Goal: Transaction & Acquisition: Purchase product/service

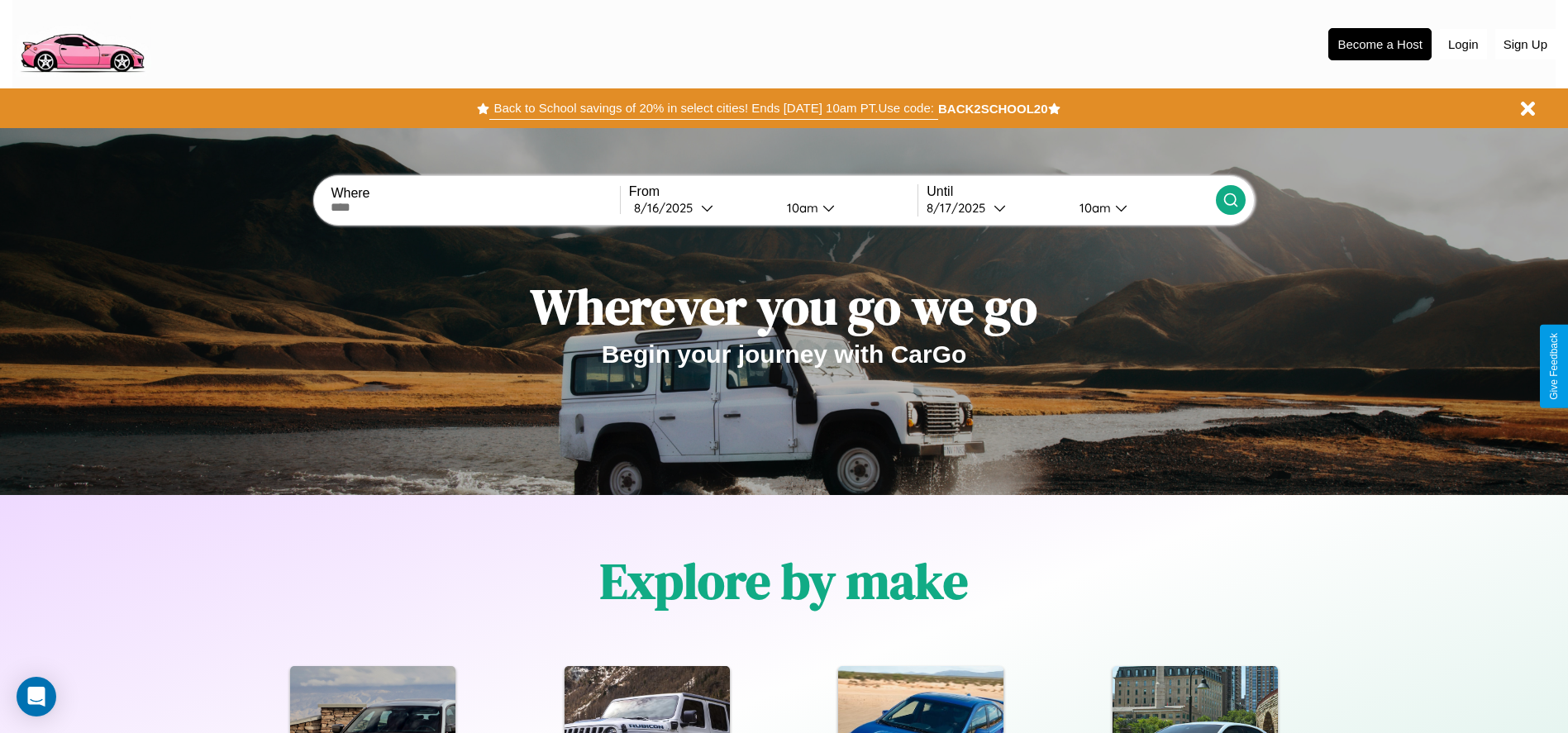
click at [713, 108] on button "Back to School savings of 20% in select cities! Ends 9/1 at 10am PT. Use code:" at bounding box center [713, 108] width 448 height 23
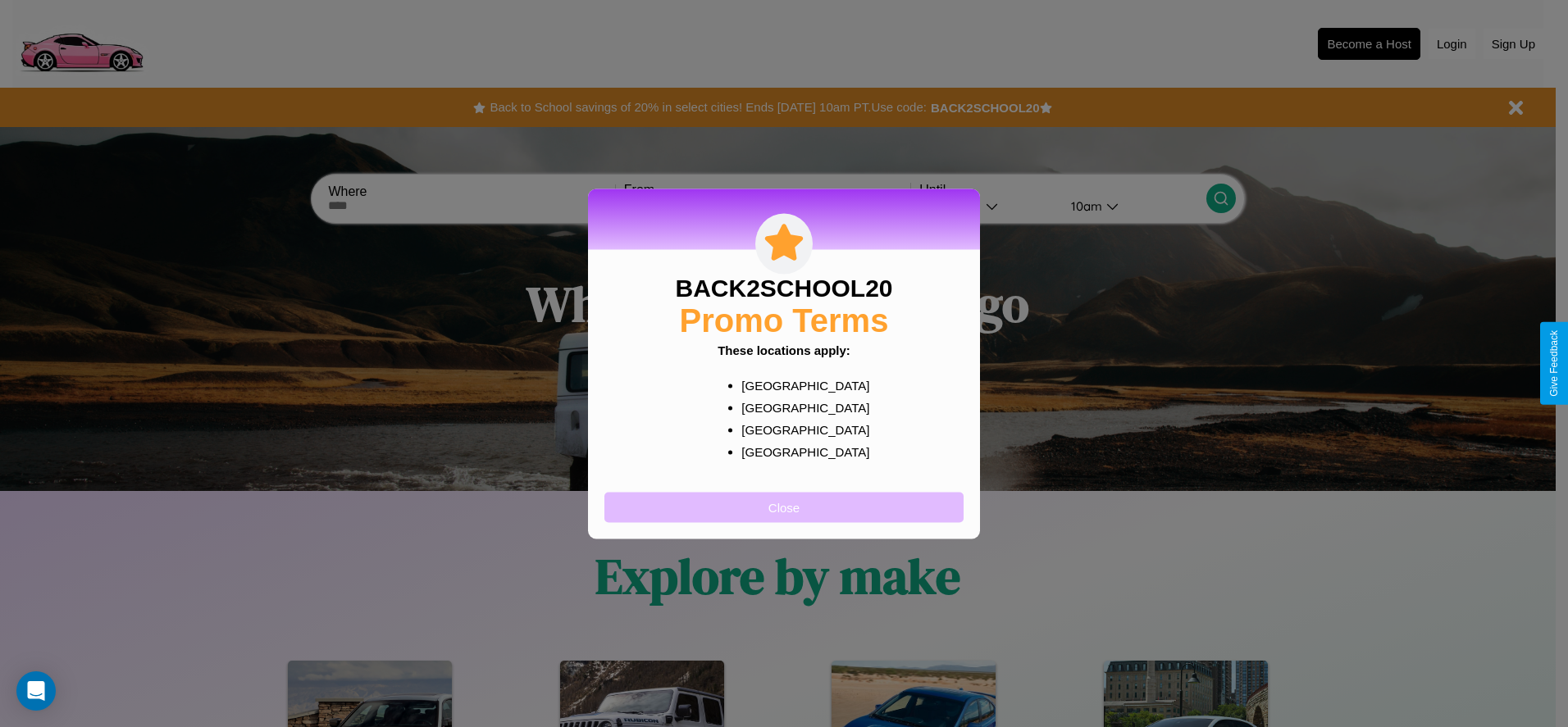
click at [784, 507] on button "Close" at bounding box center [784, 507] width 360 height 30
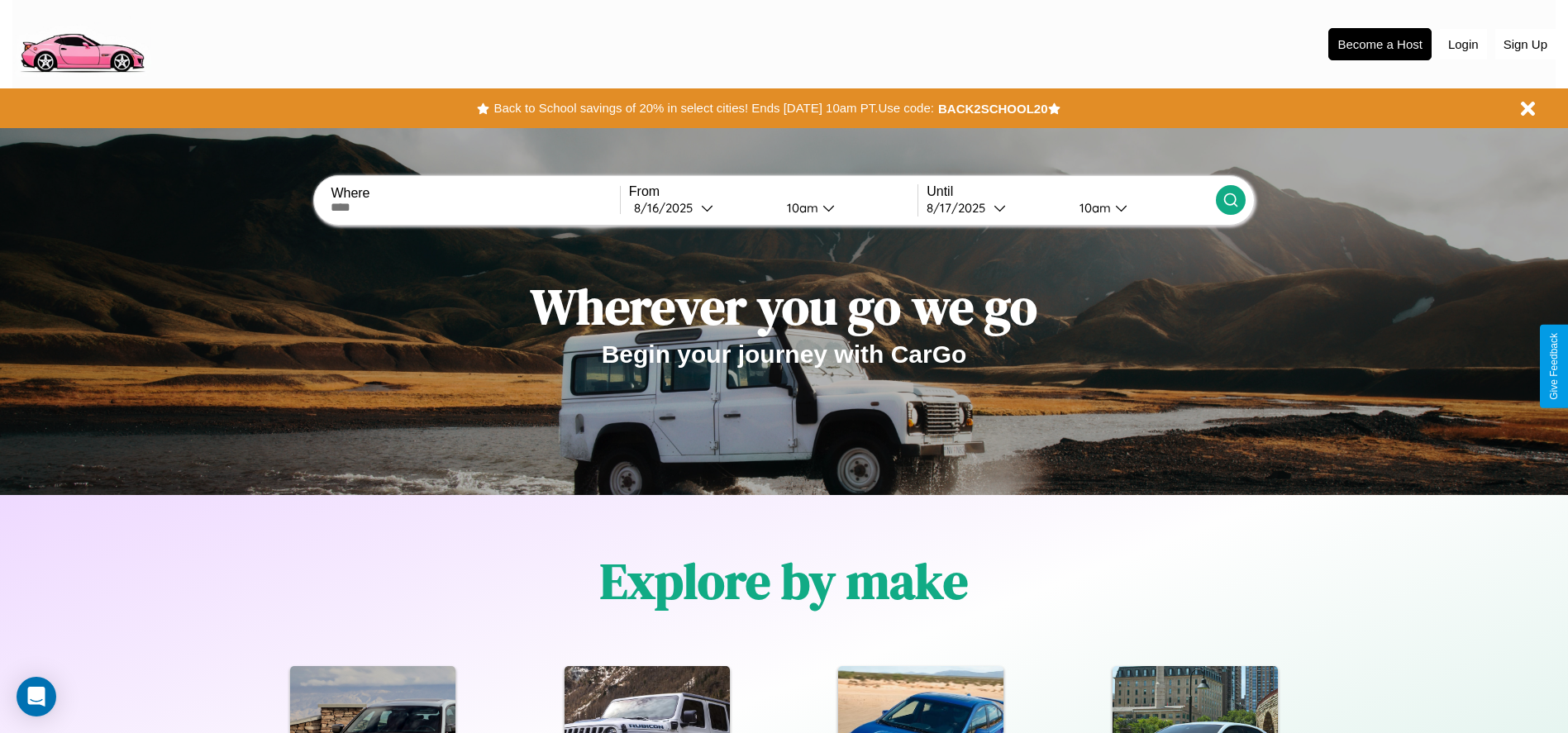
click at [475, 207] on input "text" at bounding box center [475, 207] width 288 height 14
type input "********"
click at [701, 207] on div "8 / 16 / 2025" at bounding box center [667, 207] width 67 height 15
select select "*"
select select "****"
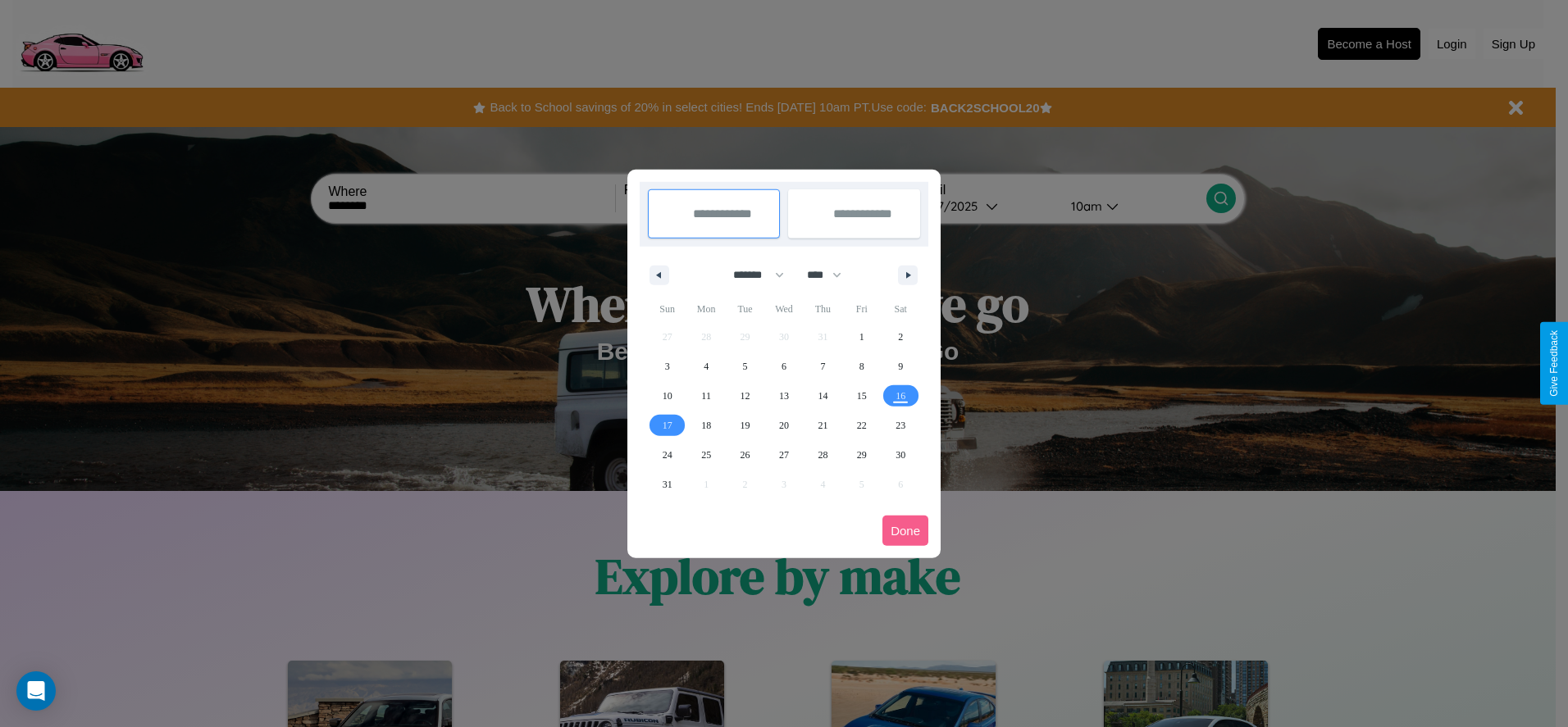
drag, startPoint x: 751, startPoint y: 275, endPoint x: 784, endPoint y: 329, distance: 63.3
click at [751, 275] on select "******* ******** ***** ***** *** **** **** ****** ********* ******* ******** **…" at bounding box center [756, 275] width 70 height 27
click at [745, 454] on span "26" at bounding box center [745, 454] width 10 height 30
type input "**********"
click at [901, 454] on span "30" at bounding box center [900, 454] width 10 height 30
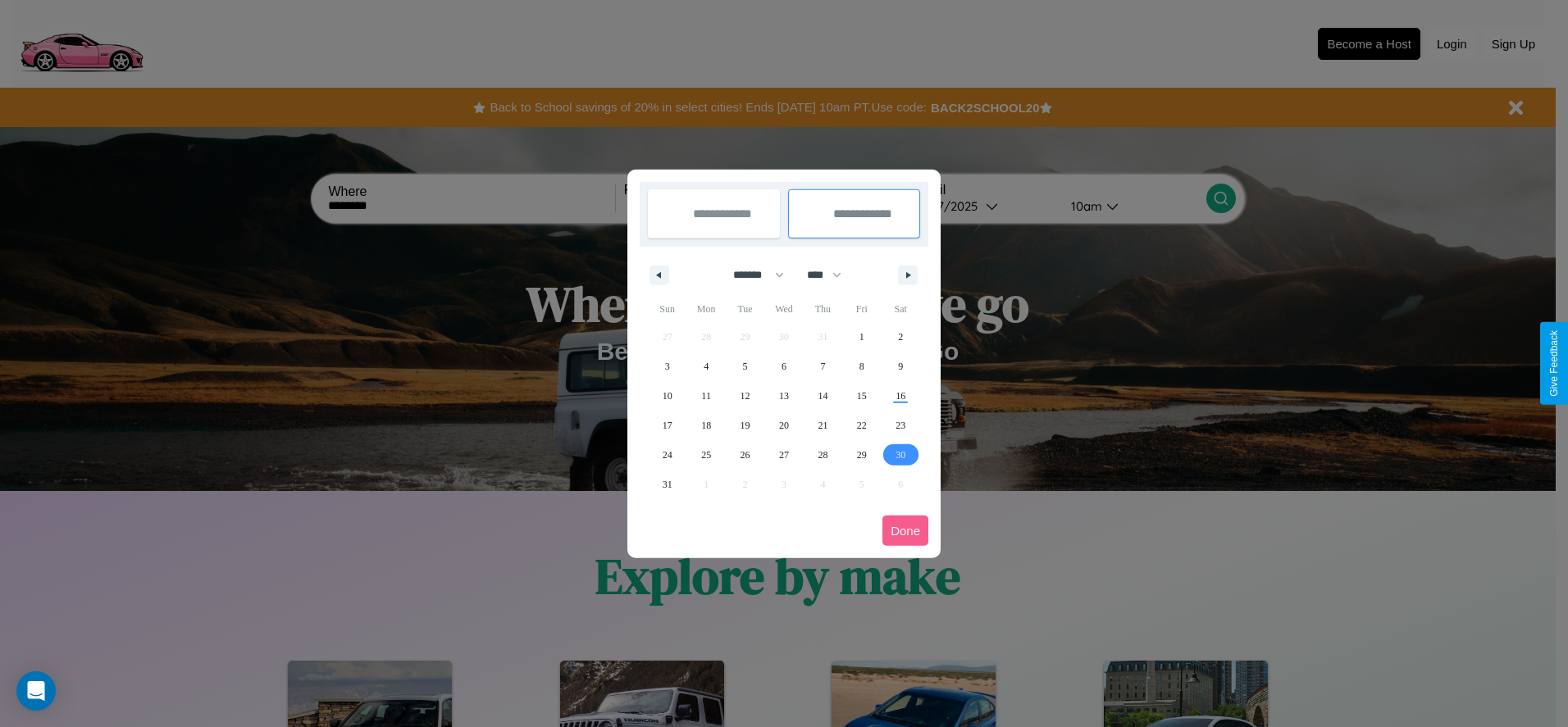
type input "**********"
click at [905, 530] on button "Done" at bounding box center [905, 531] width 46 height 30
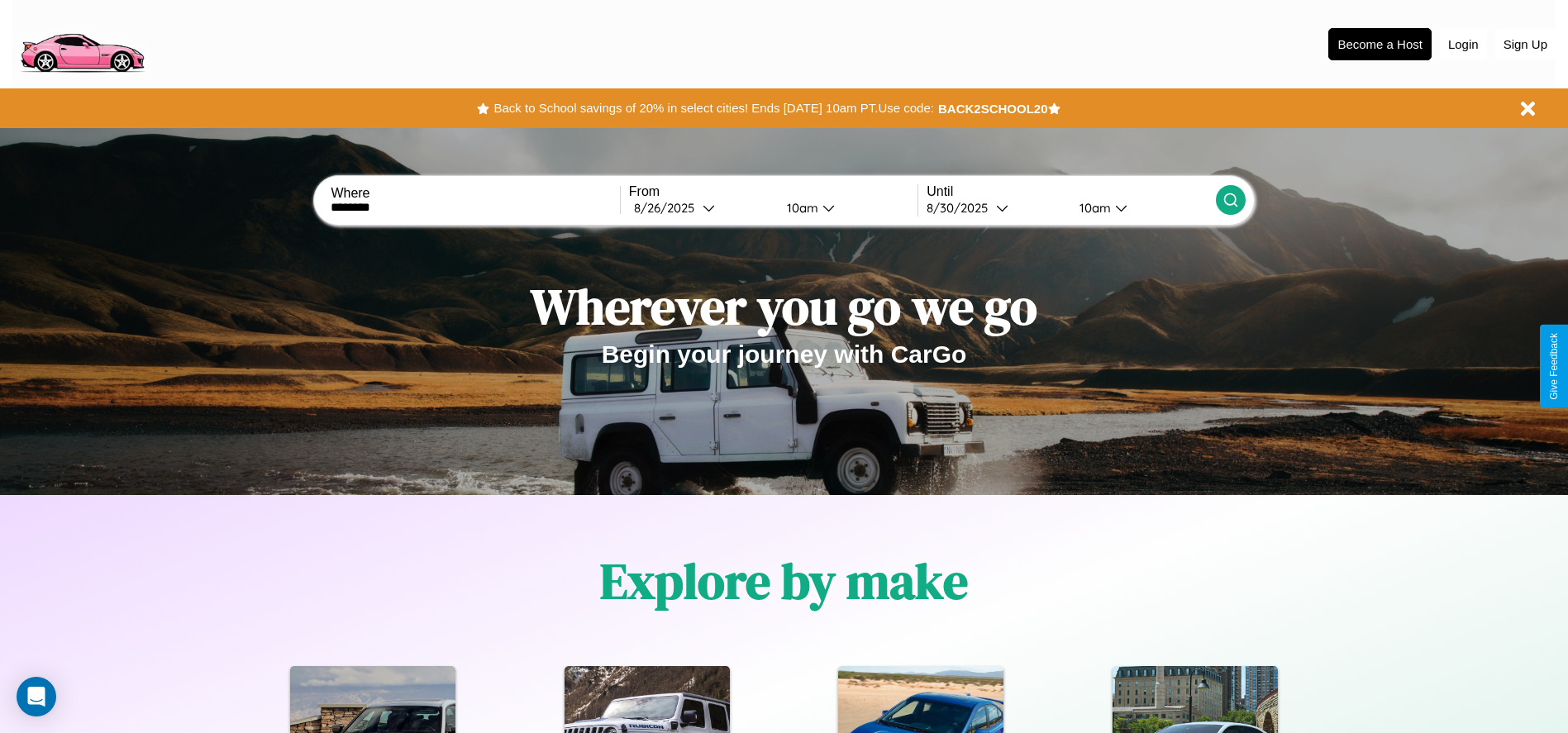
click at [1230, 200] on icon at bounding box center [1230, 200] width 16 height 16
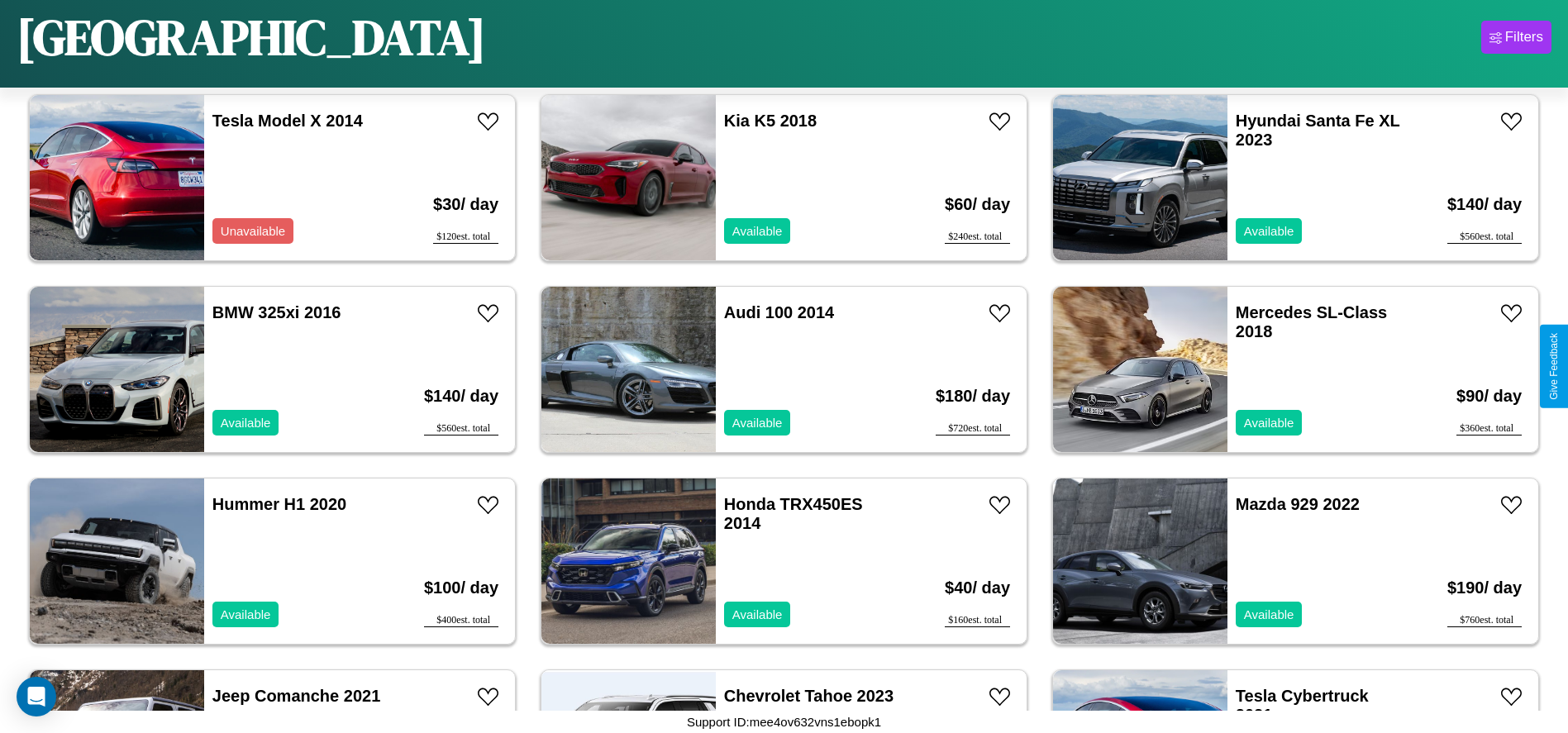
scroll to position [1718, 0]
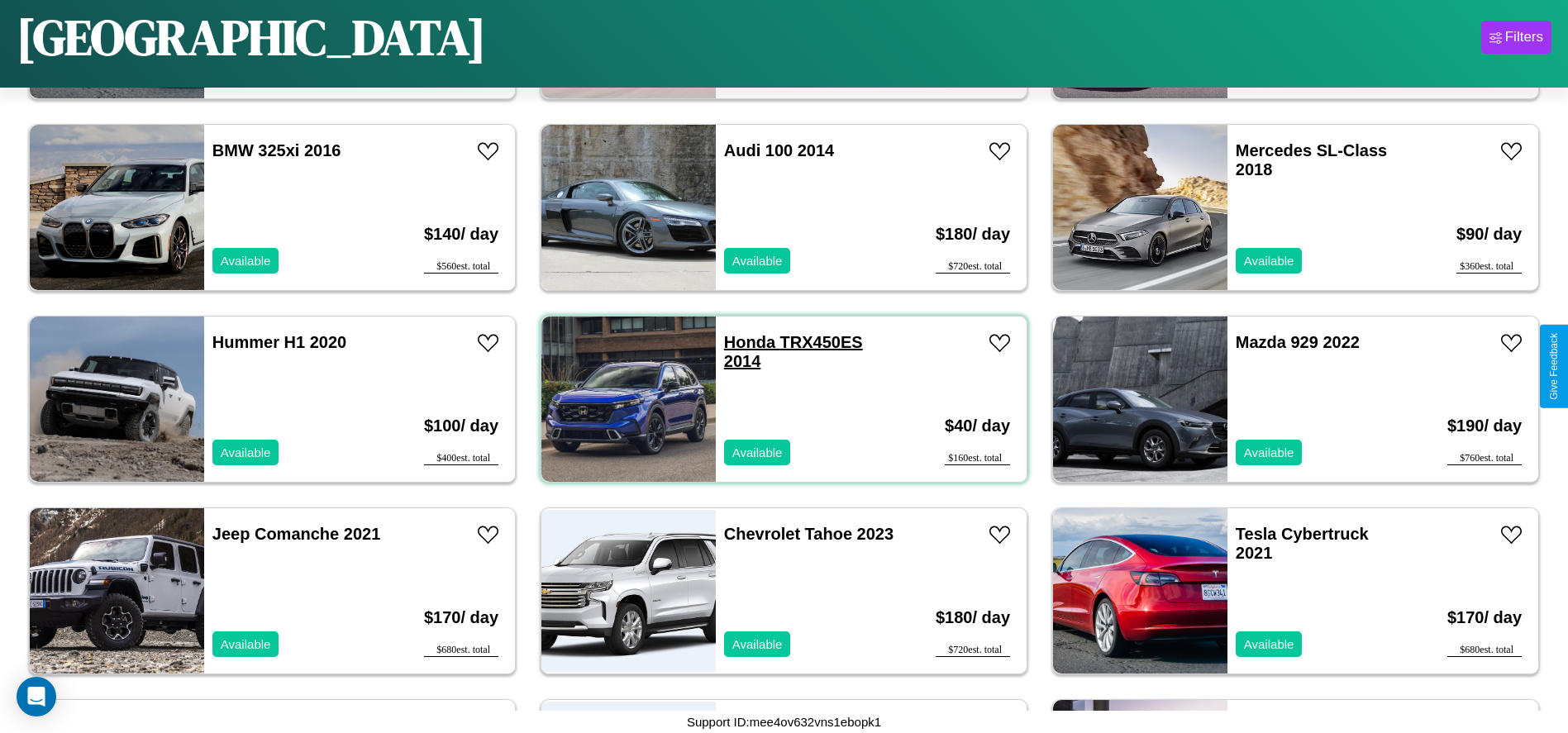
click at [743, 343] on link "Honda TRX450ES 2014" at bounding box center [793, 352] width 139 height 37
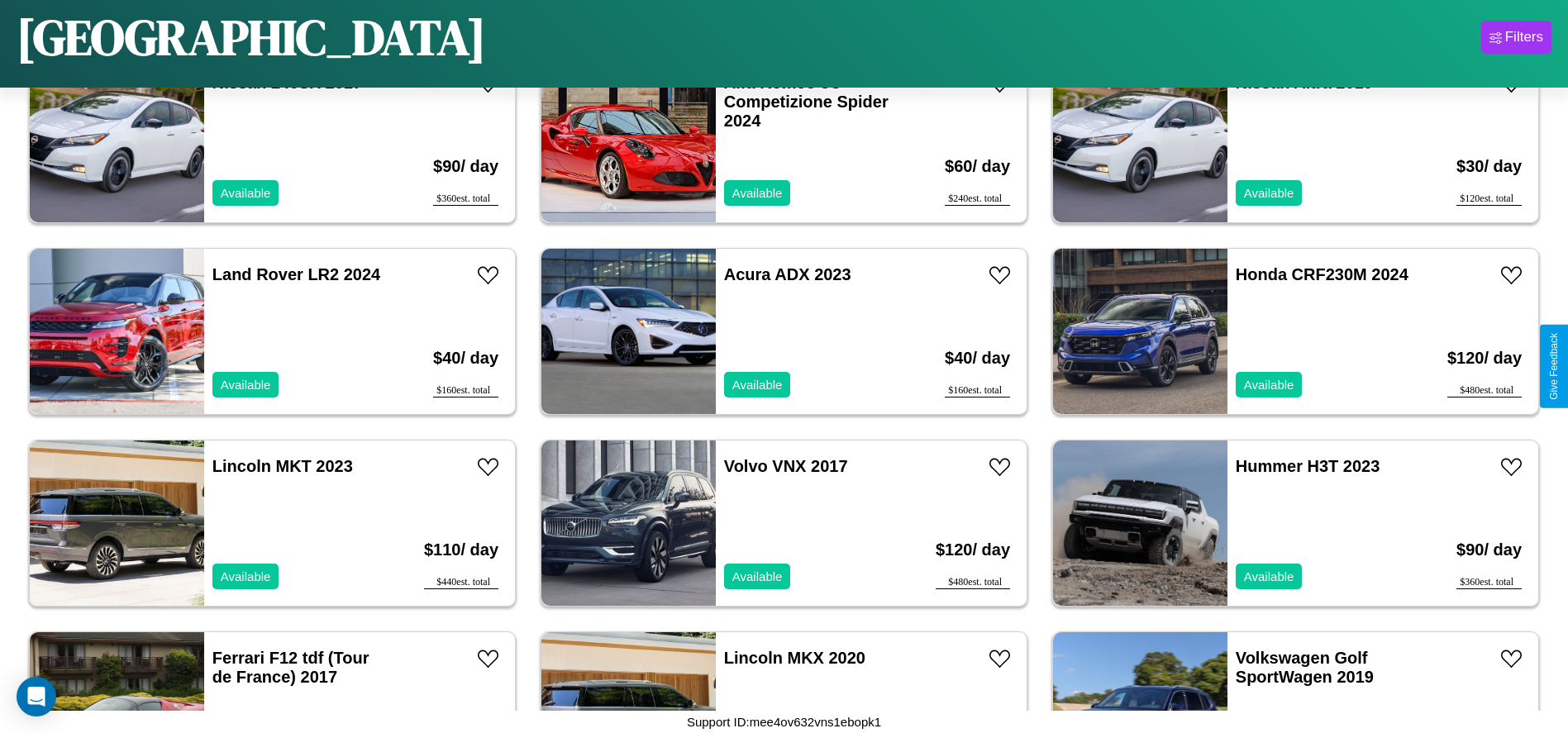
scroll to position [6131, 0]
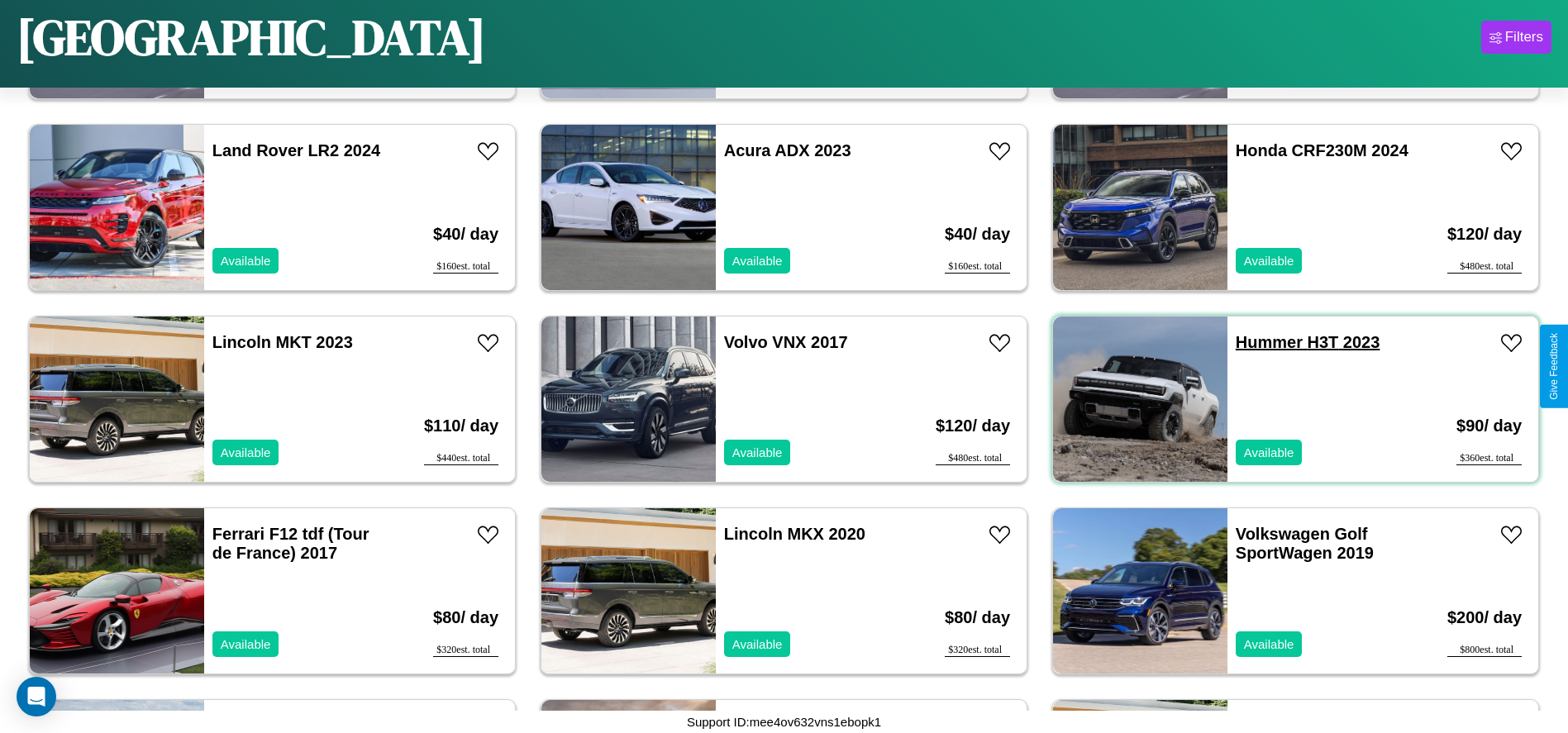
click at [1259, 343] on link "Hummer H3T 2023" at bounding box center [1308, 343] width 144 height 18
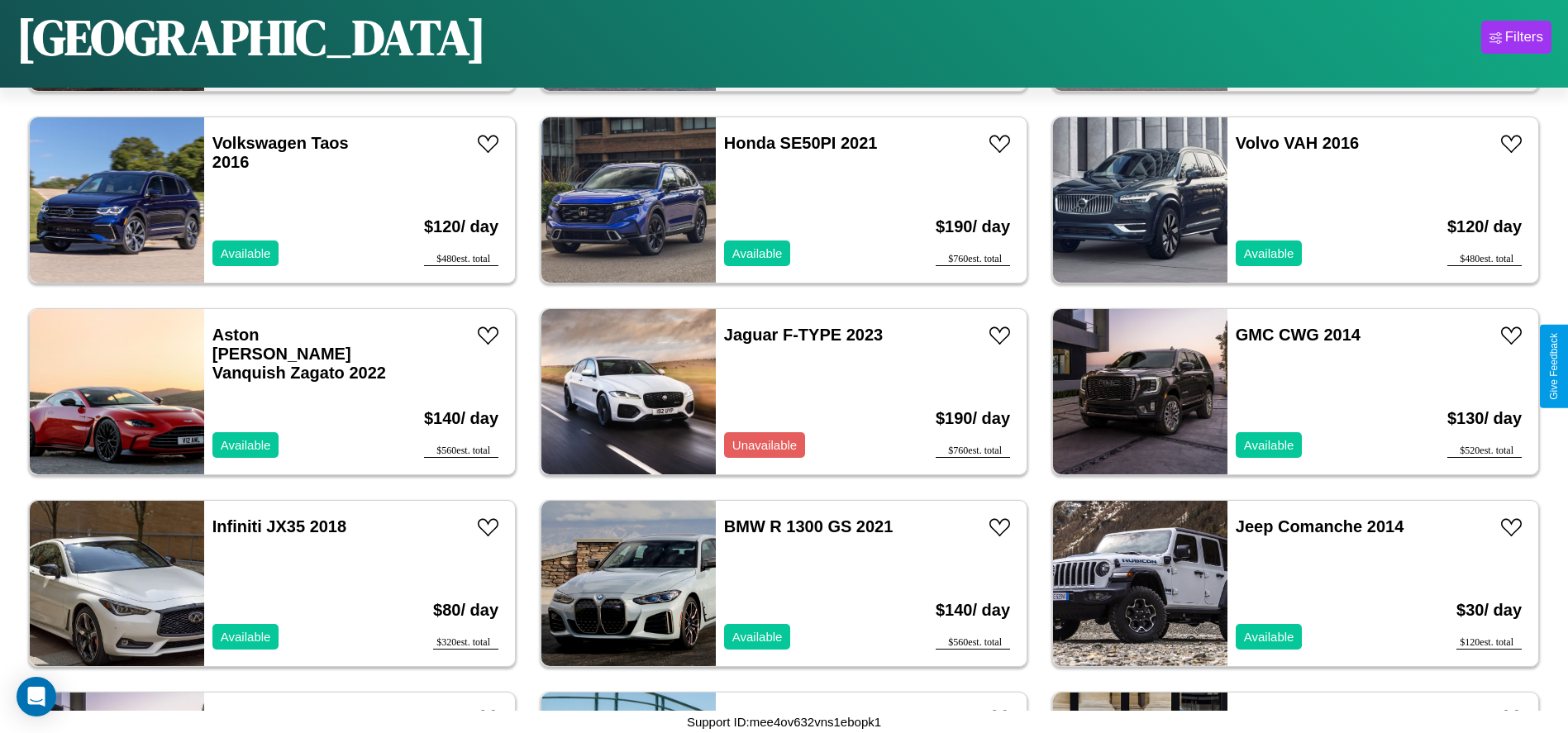
scroll to position [3829, 0]
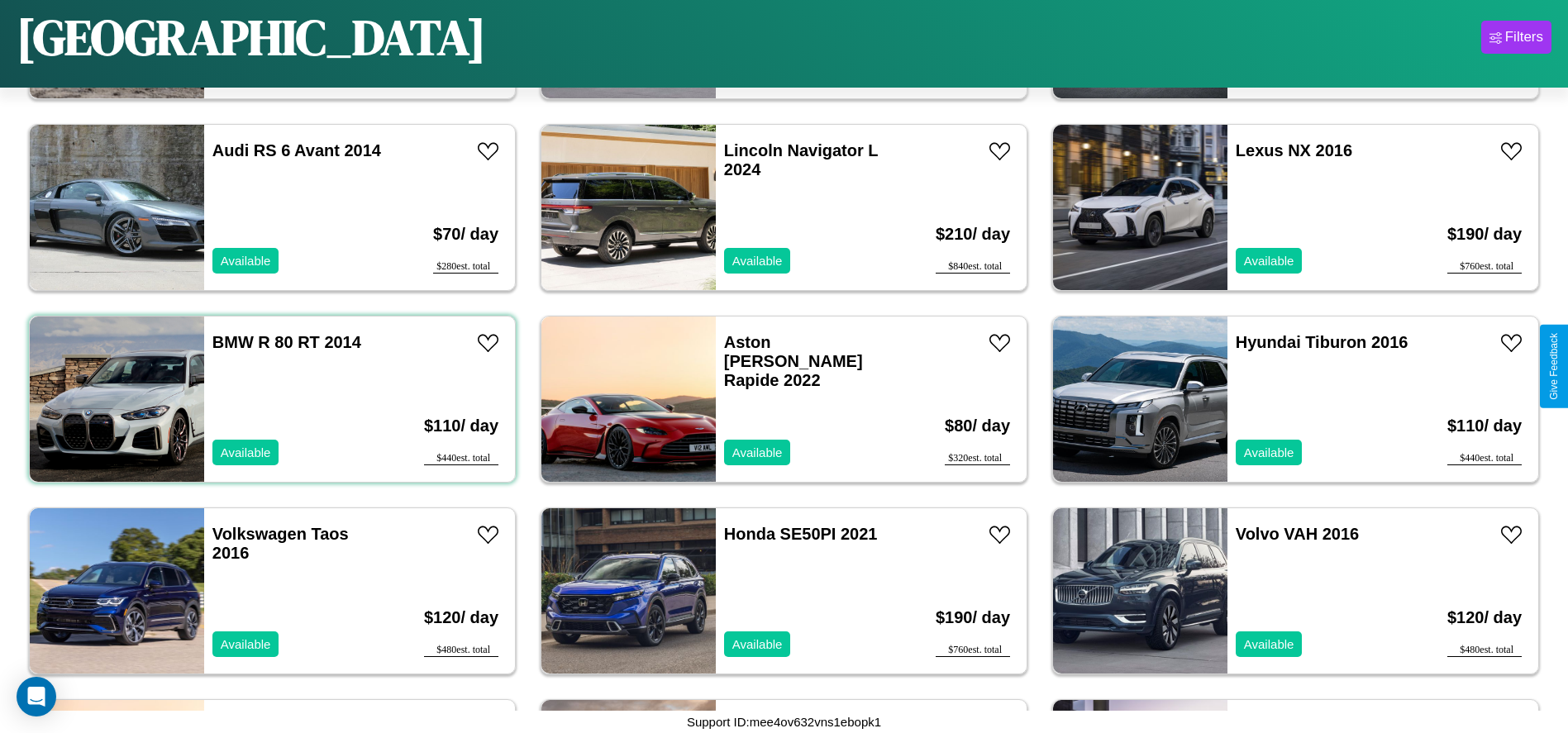
click at [270, 399] on div "BMW R 80 RT 2014 Available" at bounding box center [300, 399] width 191 height 165
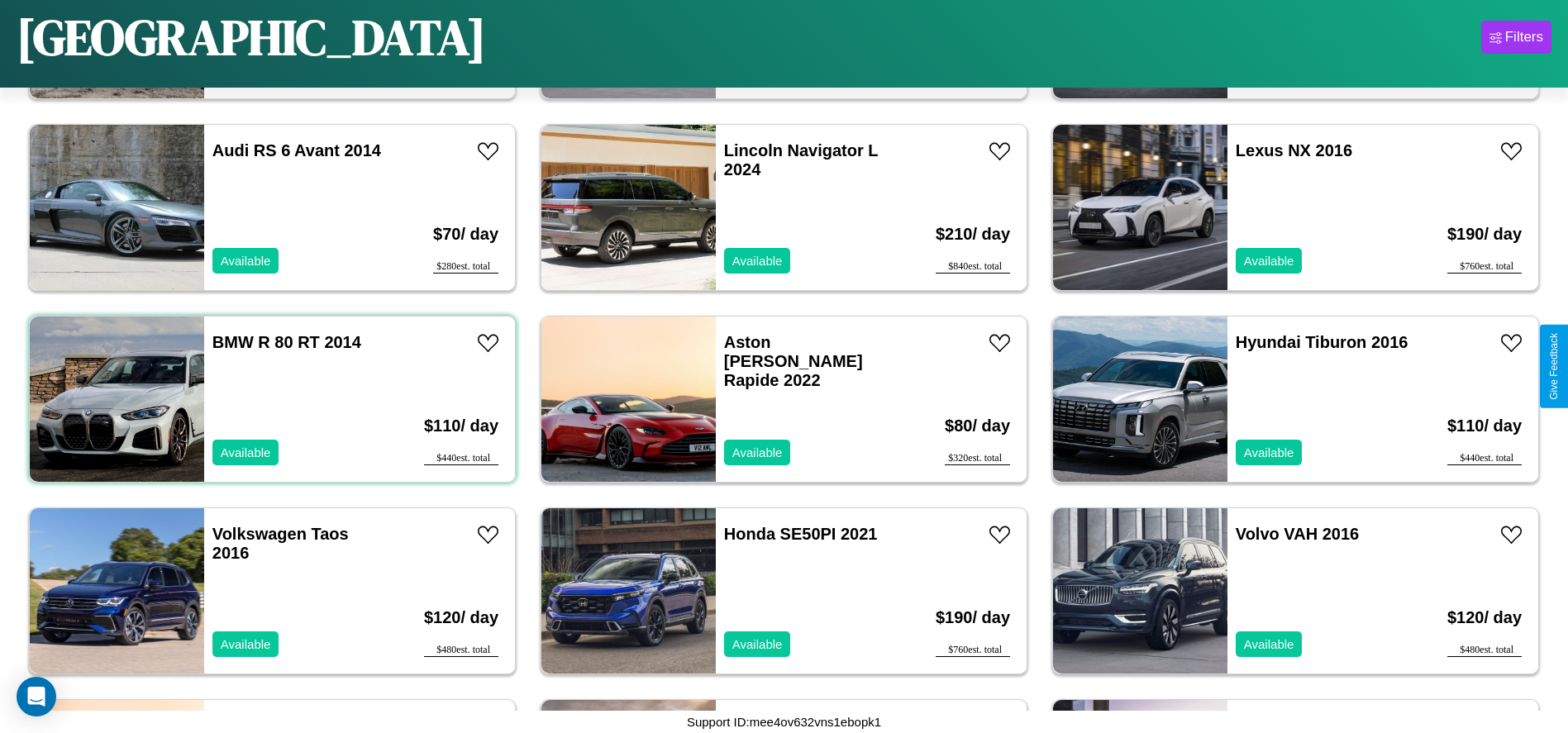
click at [270, 399] on div "BMW R 80 RT 2014 Available" at bounding box center [300, 399] width 191 height 165
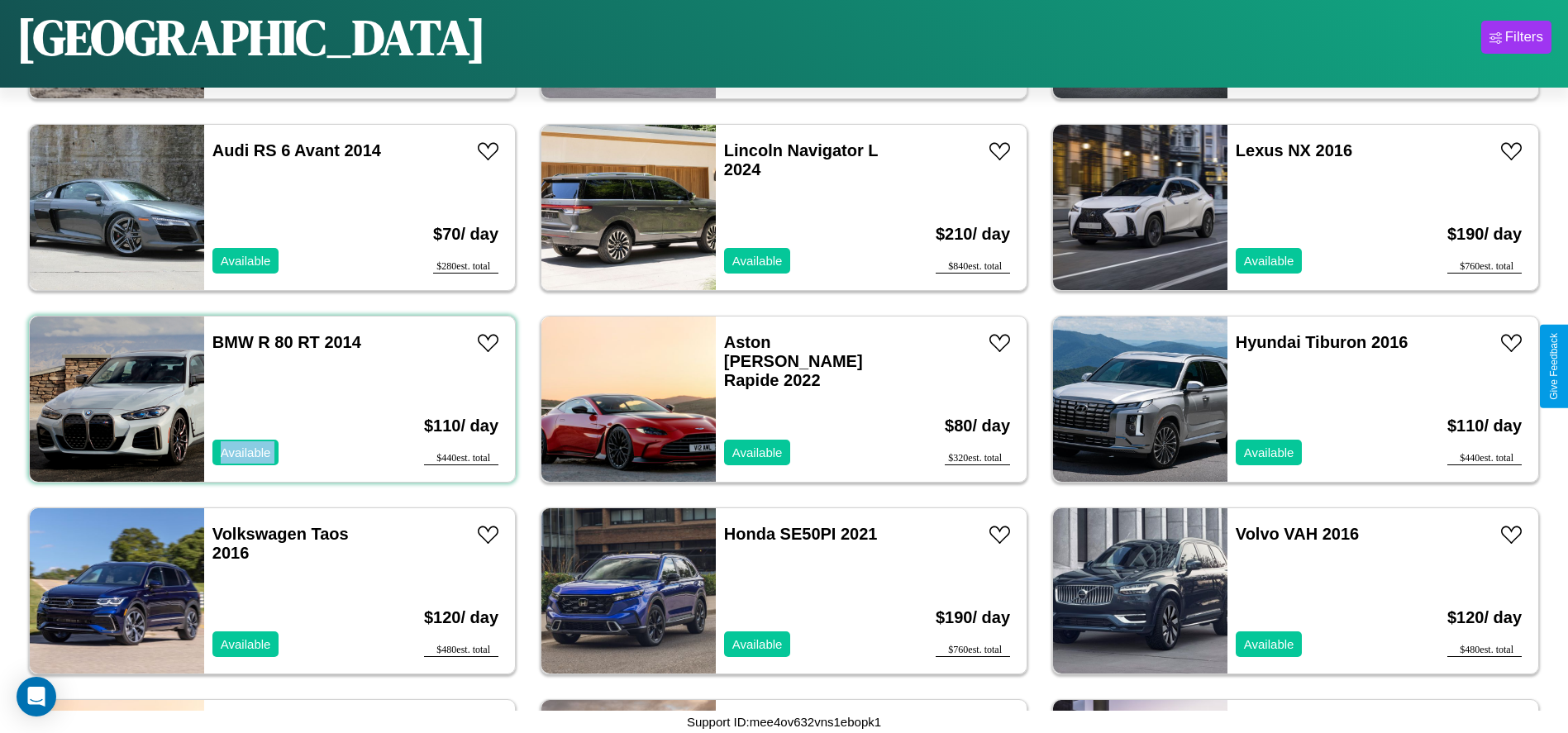
click at [270, 399] on div "BMW R 80 RT 2014 Available" at bounding box center [300, 399] width 191 height 165
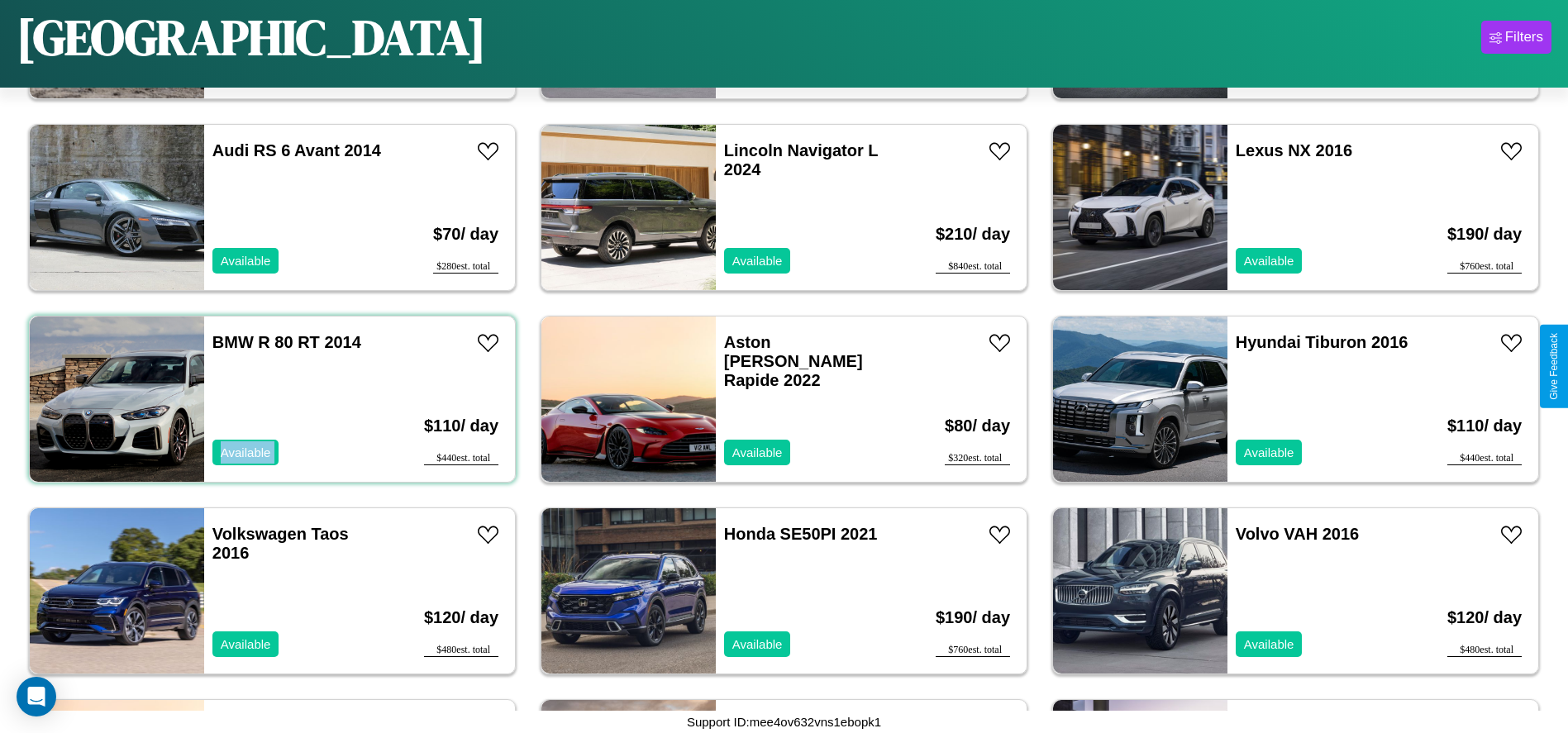
click at [270, 399] on div "BMW R 80 RT 2014 Available" at bounding box center [300, 399] width 191 height 165
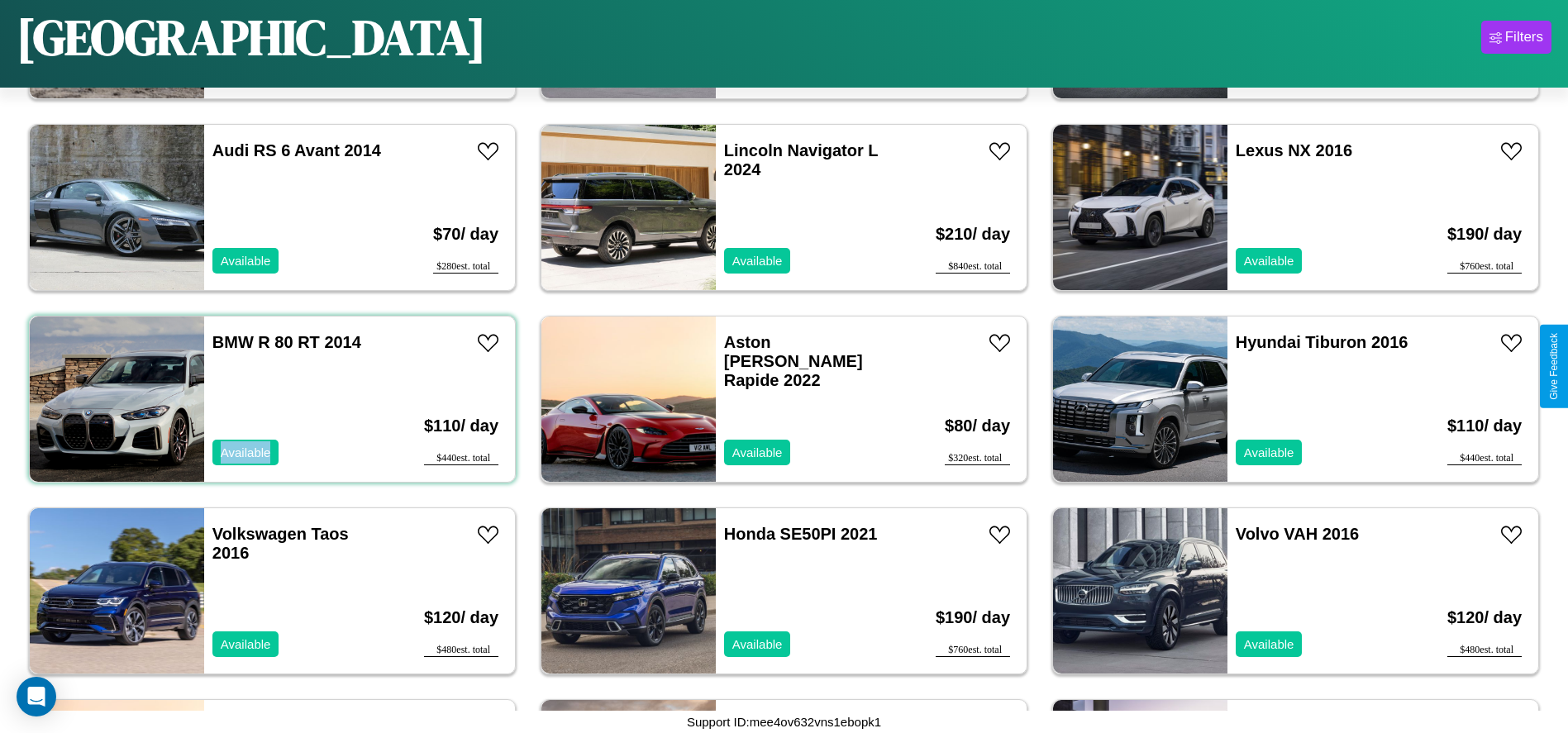
click at [270, 399] on div "BMW R 80 RT 2014 Available" at bounding box center [300, 399] width 191 height 165
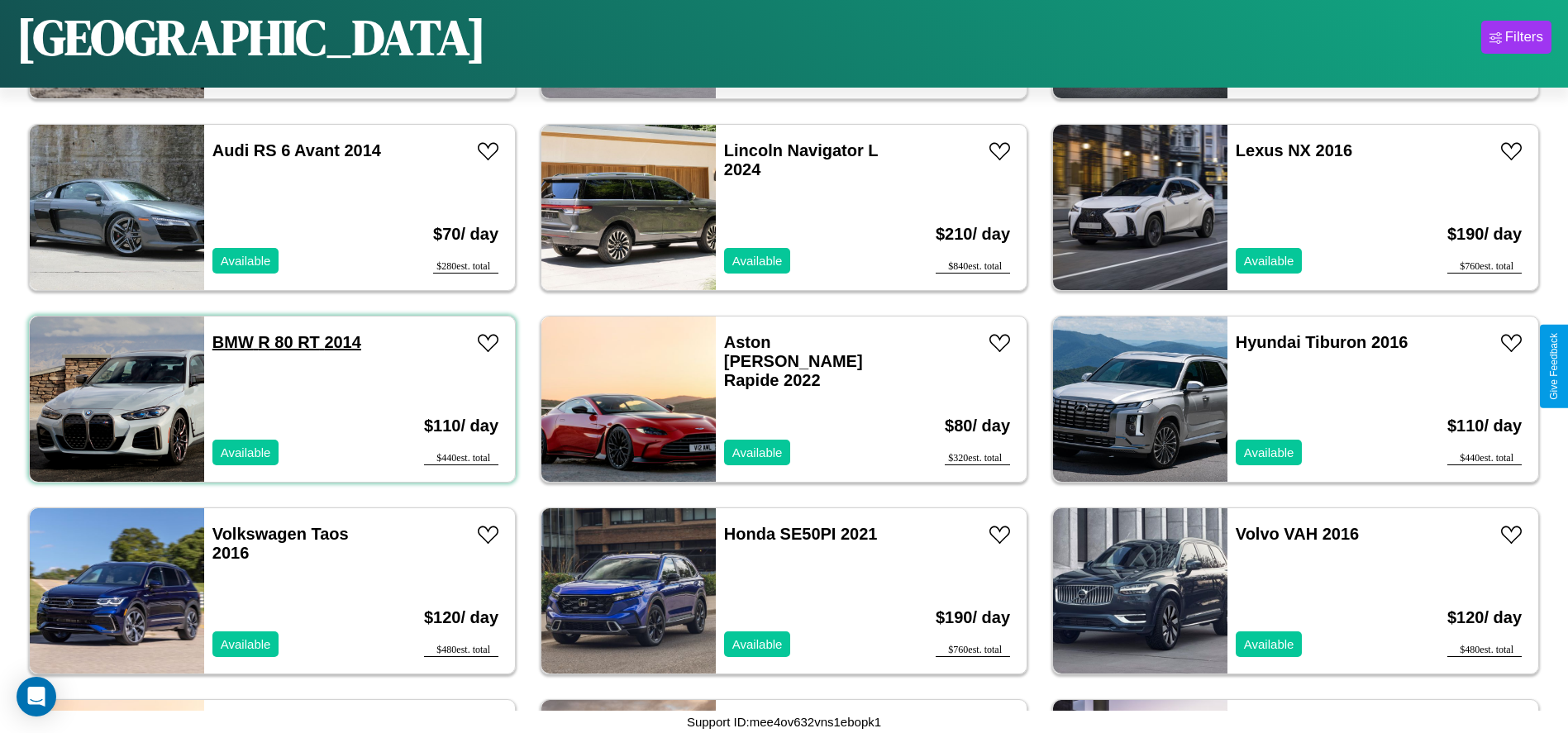
click at [231, 343] on link "BMW R 80 RT 2014" at bounding box center [287, 343] width 149 height 18
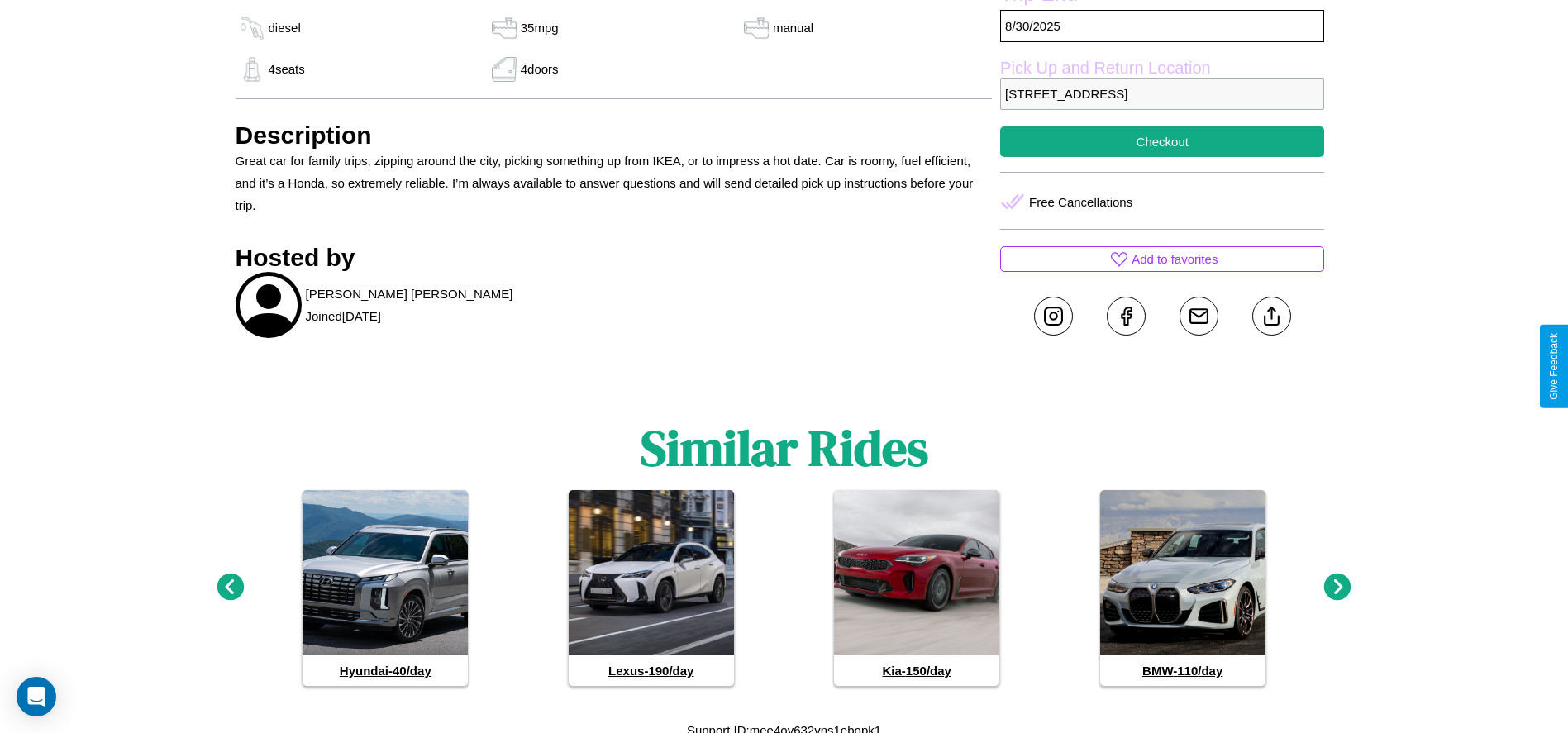
scroll to position [661, 0]
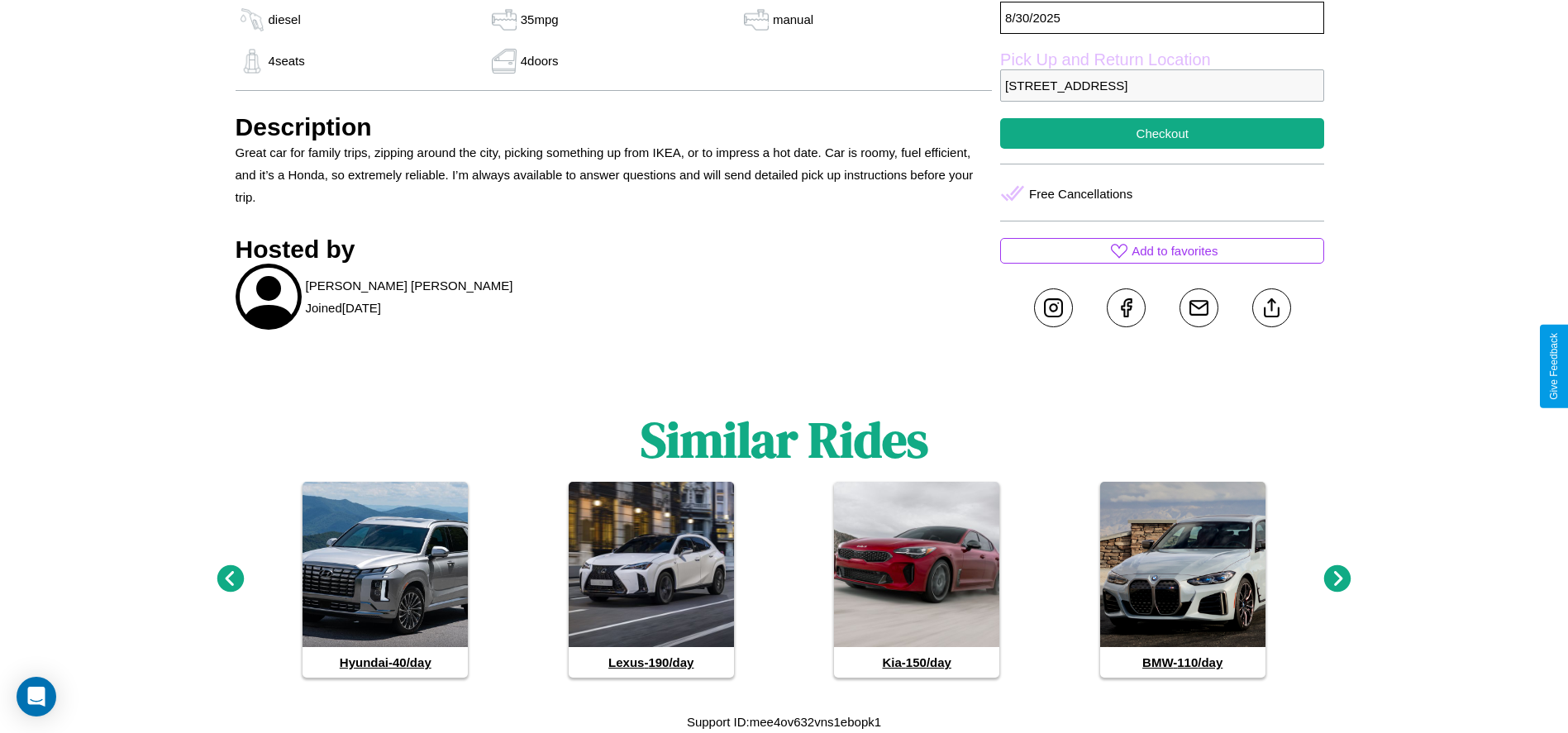
click at [1337, 580] on icon at bounding box center [1337, 579] width 27 height 27
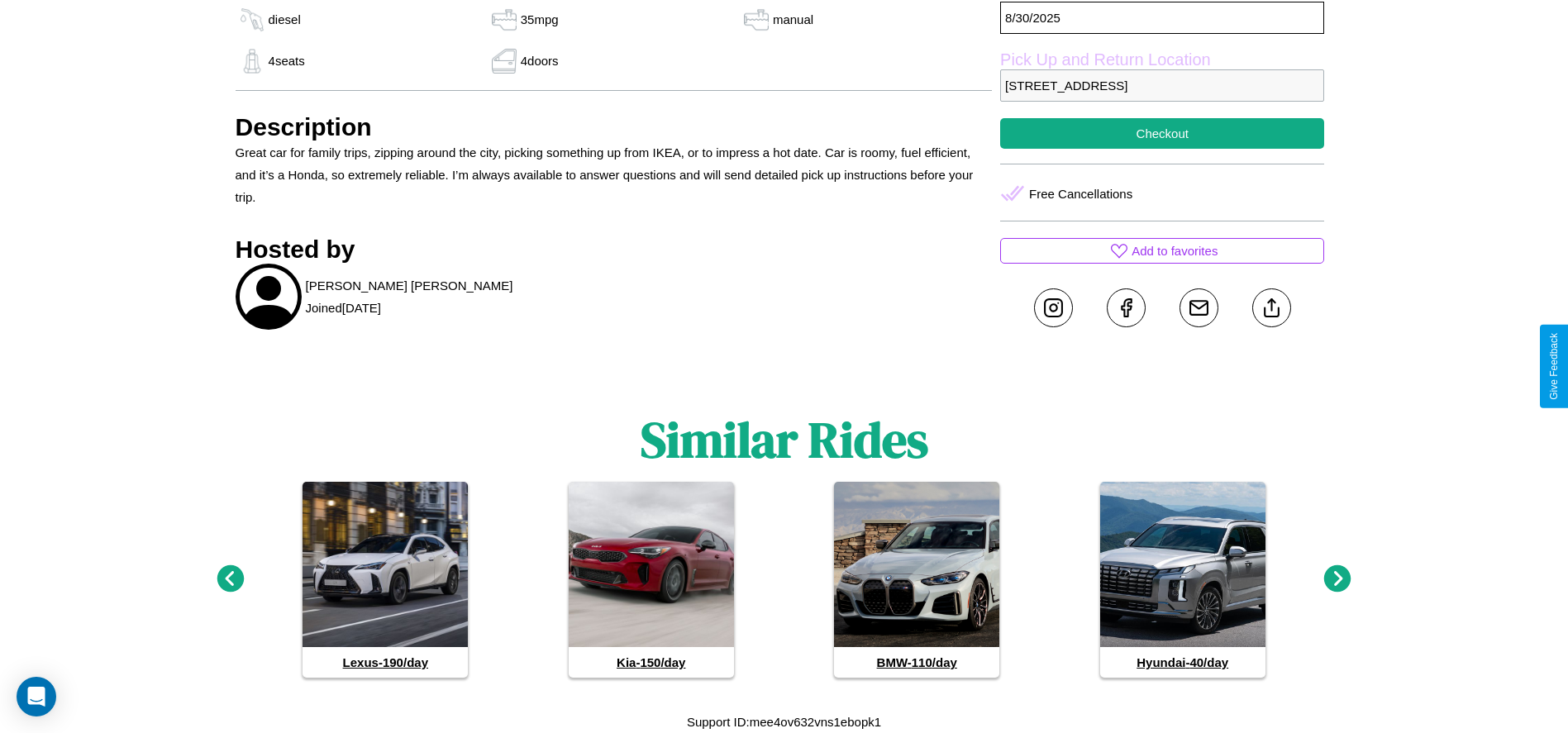
scroll to position [602, 0]
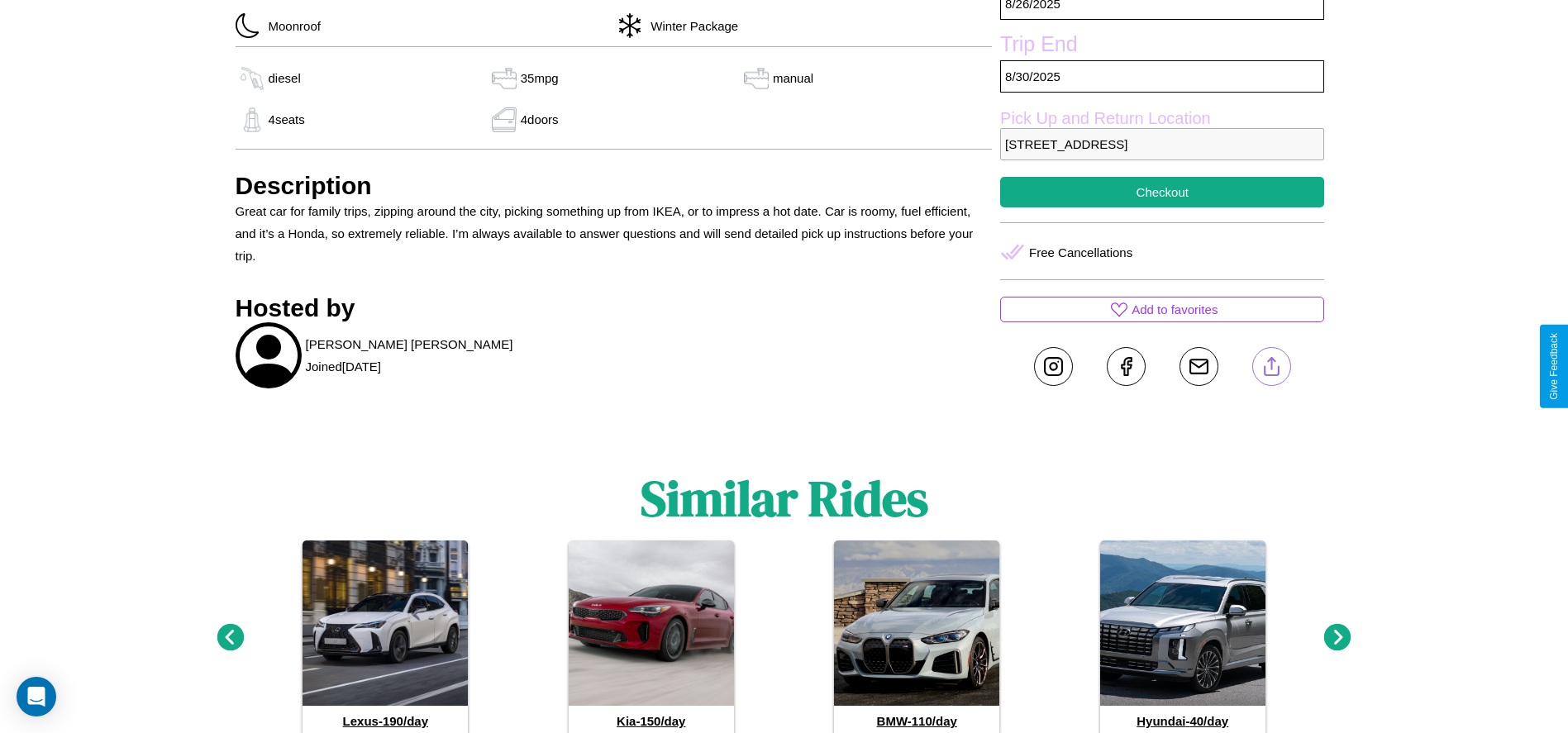
click at [1271, 366] on line at bounding box center [1271, 363] width 0 height 12
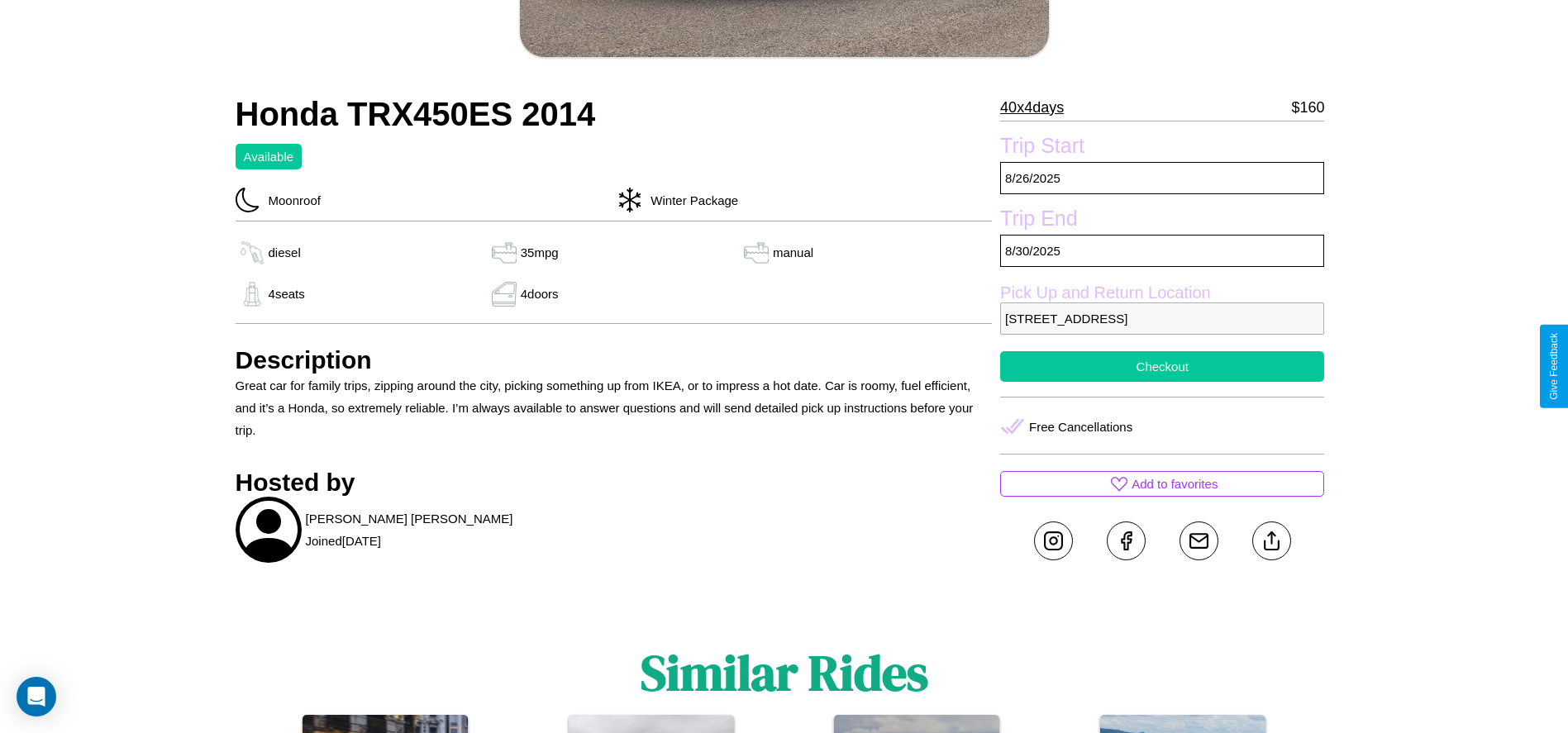
click at [1162, 366] on button "Checkout" at bounding box center [1162, 367] width 324 height 31
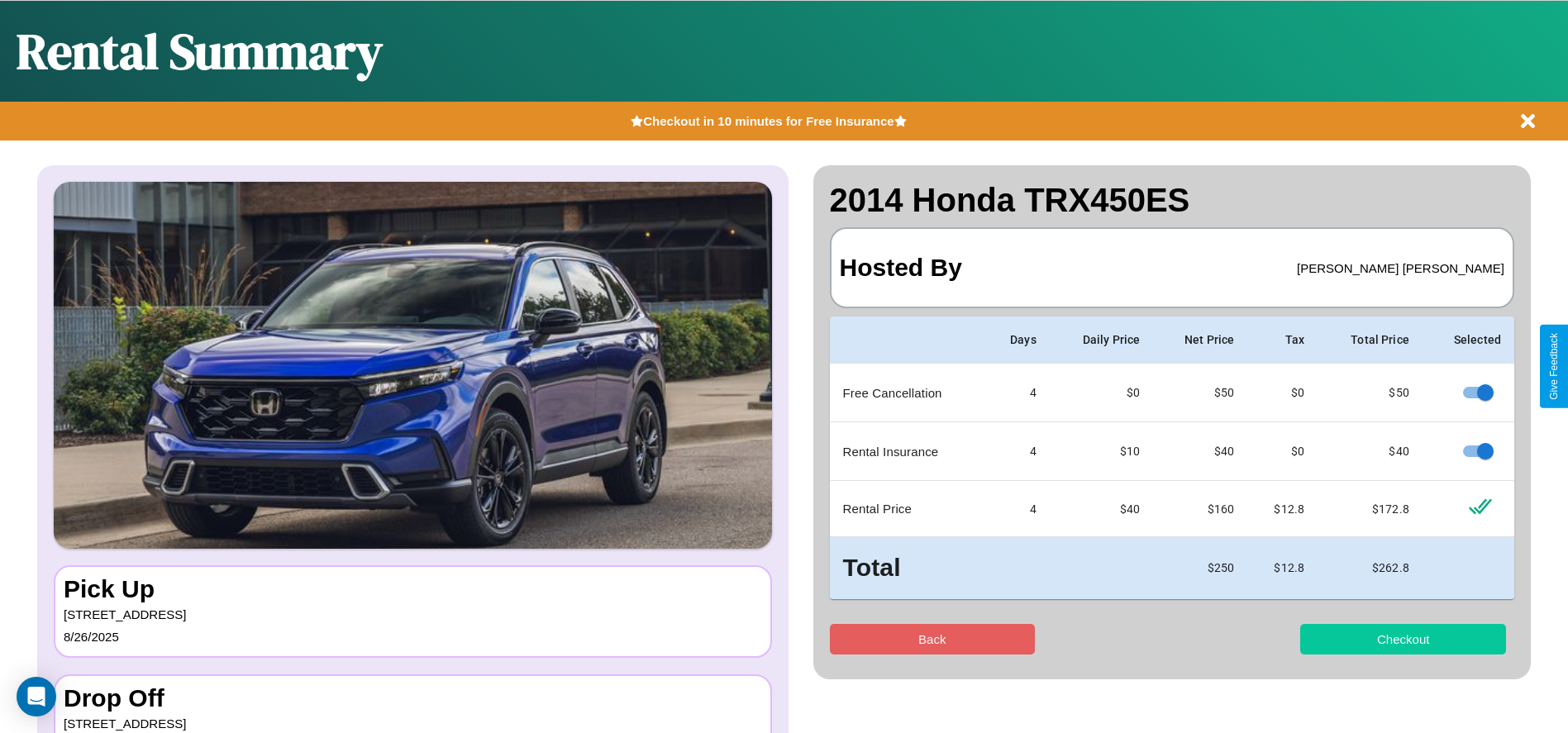
click at [1402, 639] on button "Checkout" at bounding box center [1402, 639] width 205 height 31
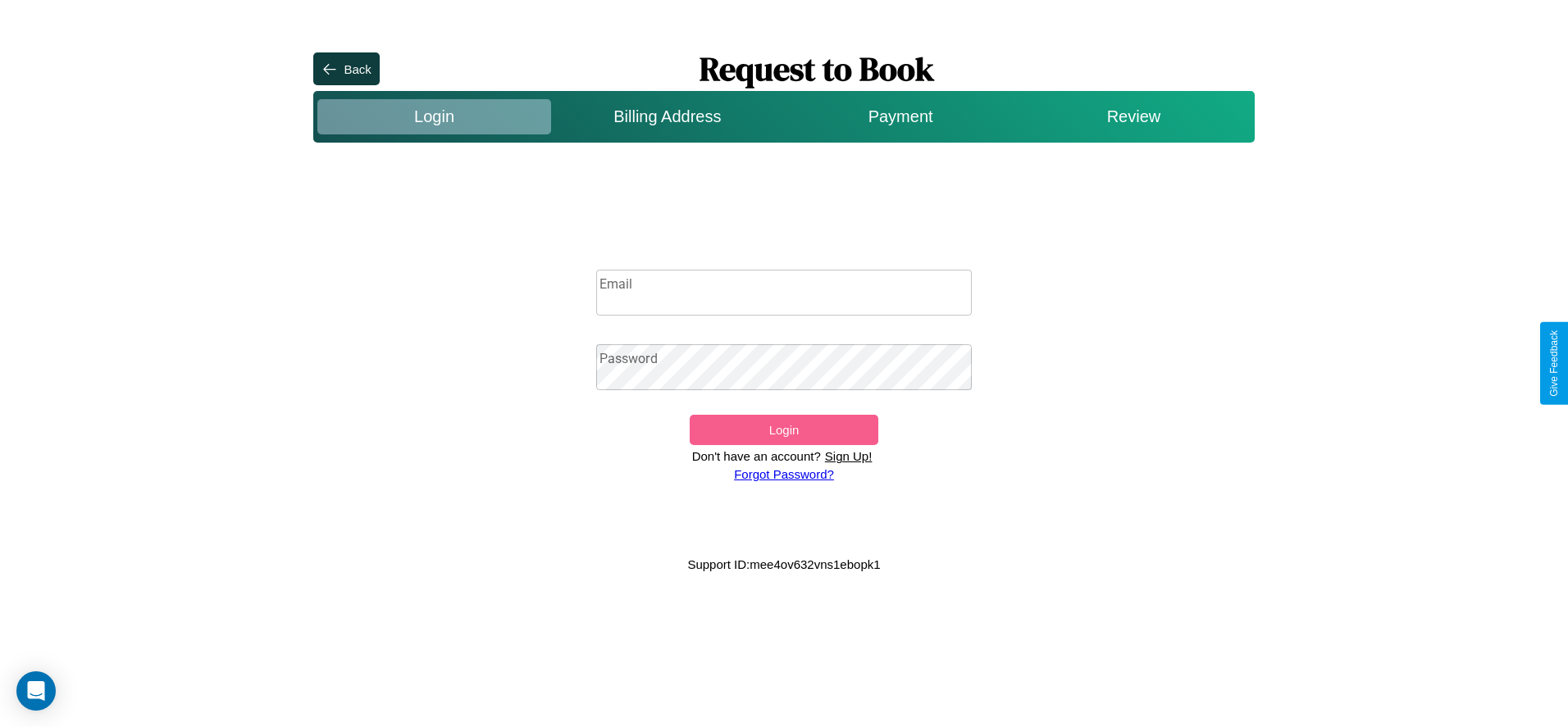
click at [848, 456] on p "Sign Up!" at bounding box center [849, 456] width 55 height 22
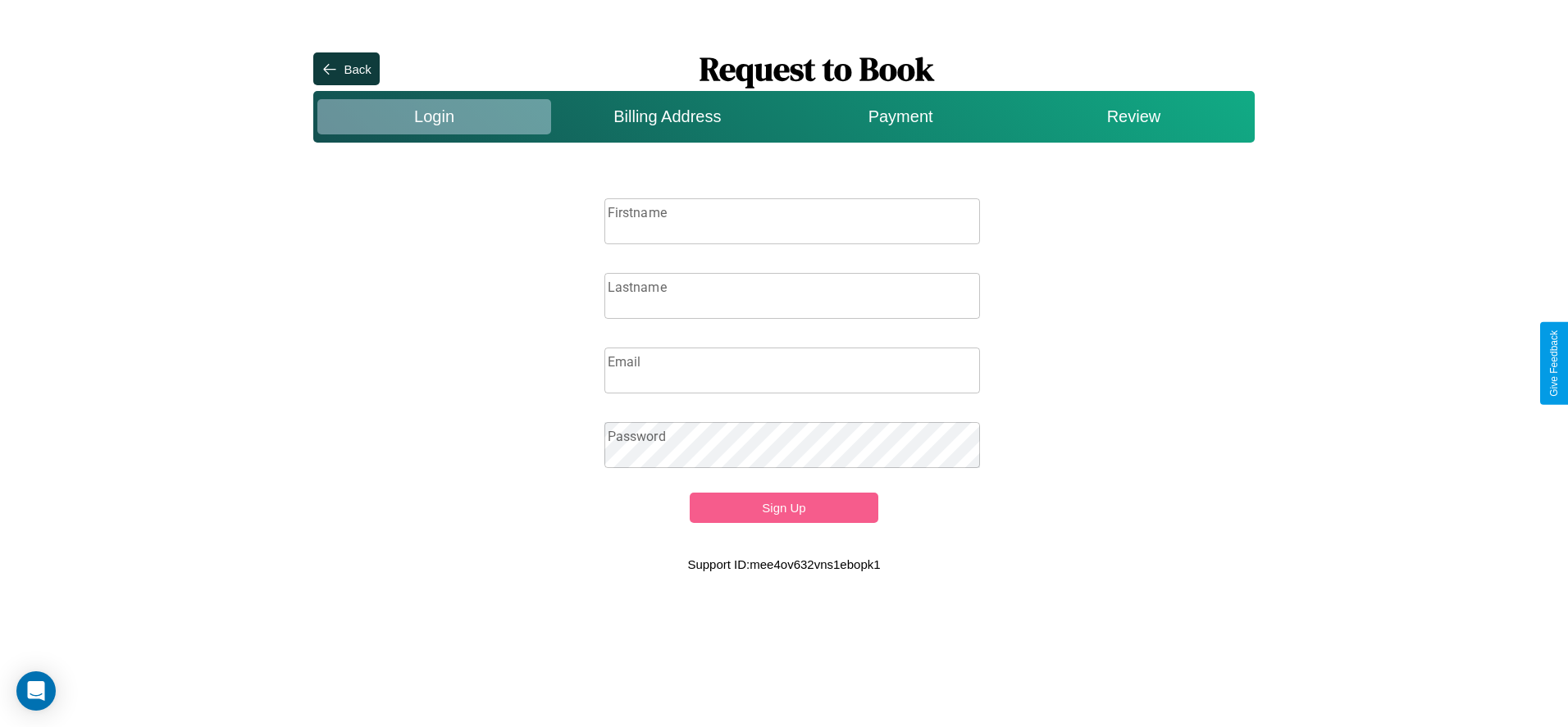
click at [792, 221] on input "Firstname" at bounding box center [792, 221] width 377 height 46
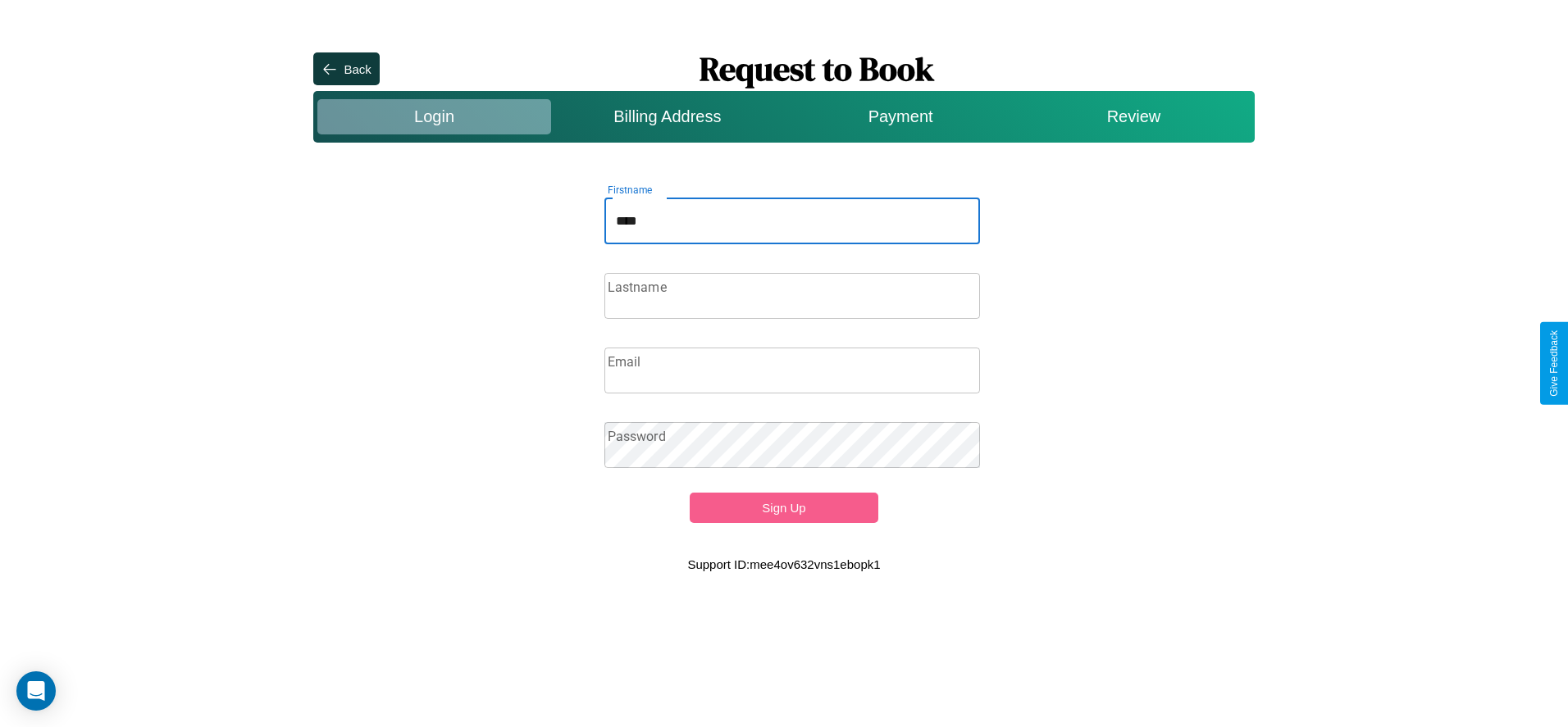
type input "****"
click at [792, 295] on input "Lastname" at bounding box center [792, 295] width 377 height 46
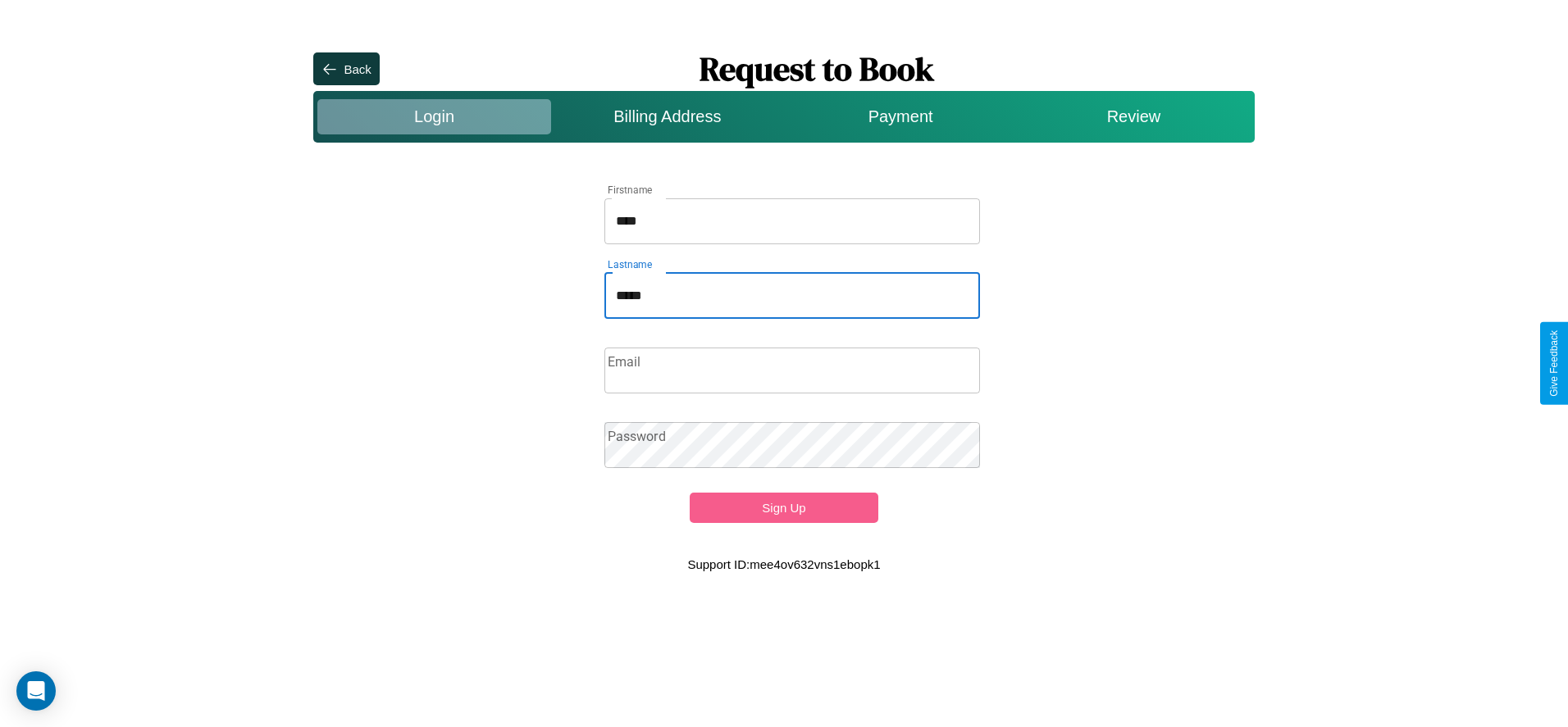
type input "*****"
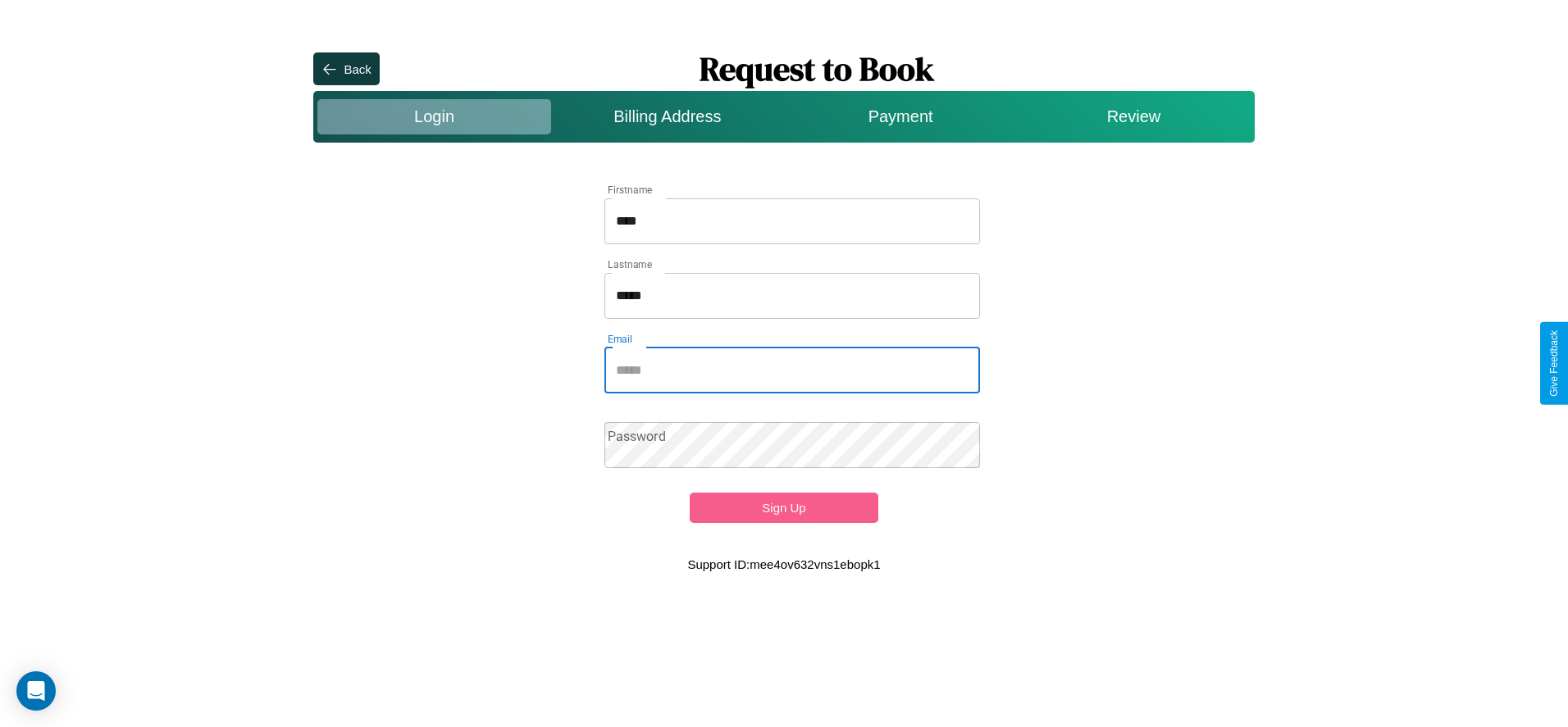
click at [792, 370] on input "Email" at bounding box center [792, 370] width 377 height 46
type input "**********"
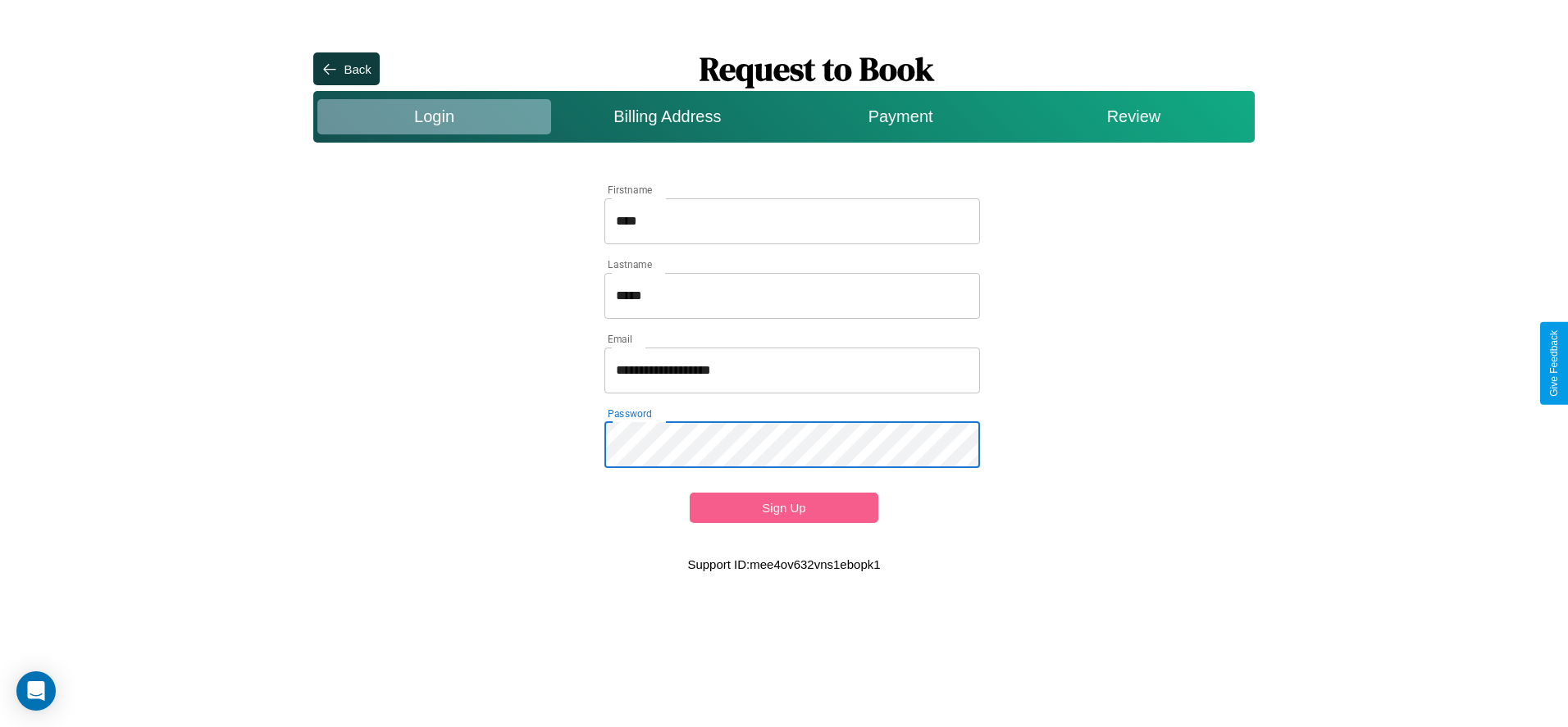
click at [784, 508] on button "Sign Up" at bounding box center [784, 508] width 188 height 30
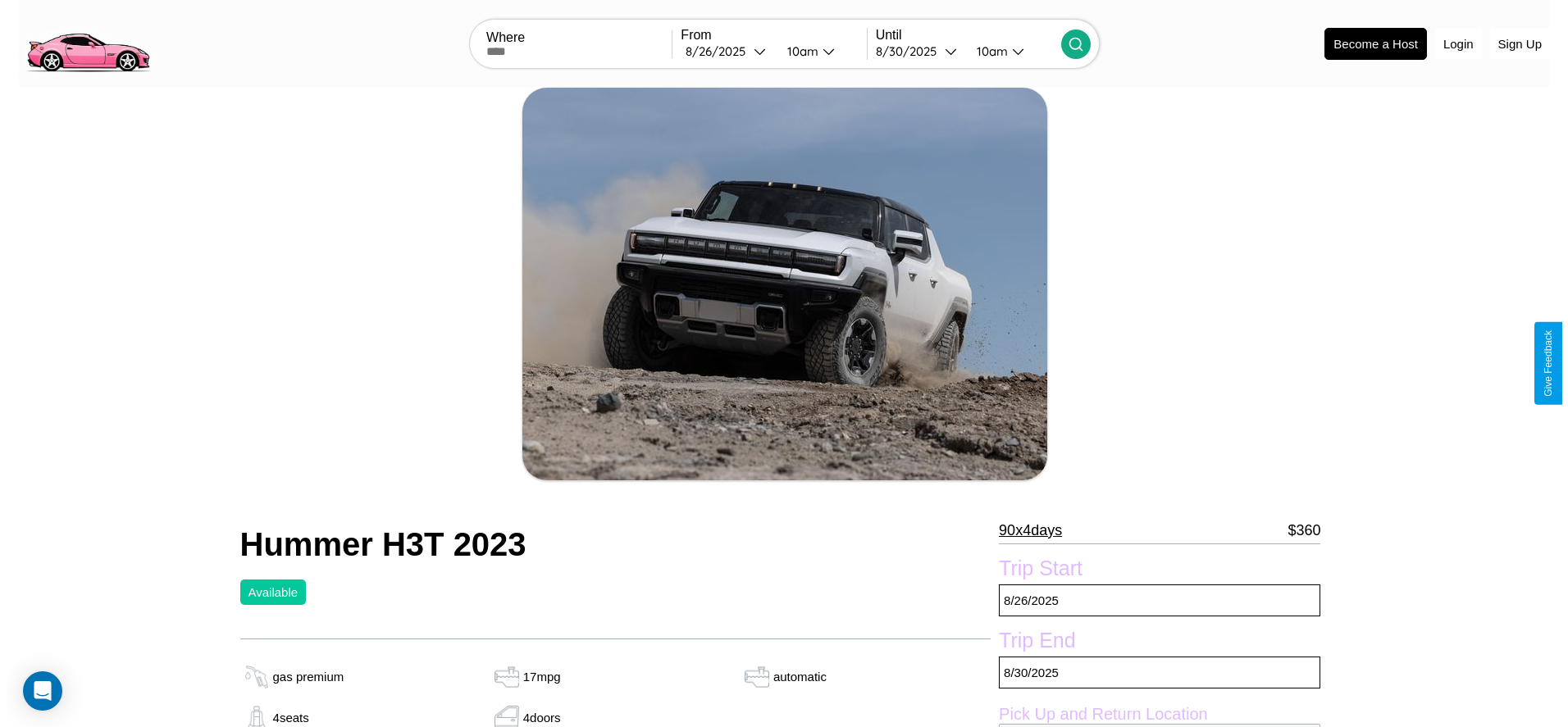
scroll to position [237, 0]
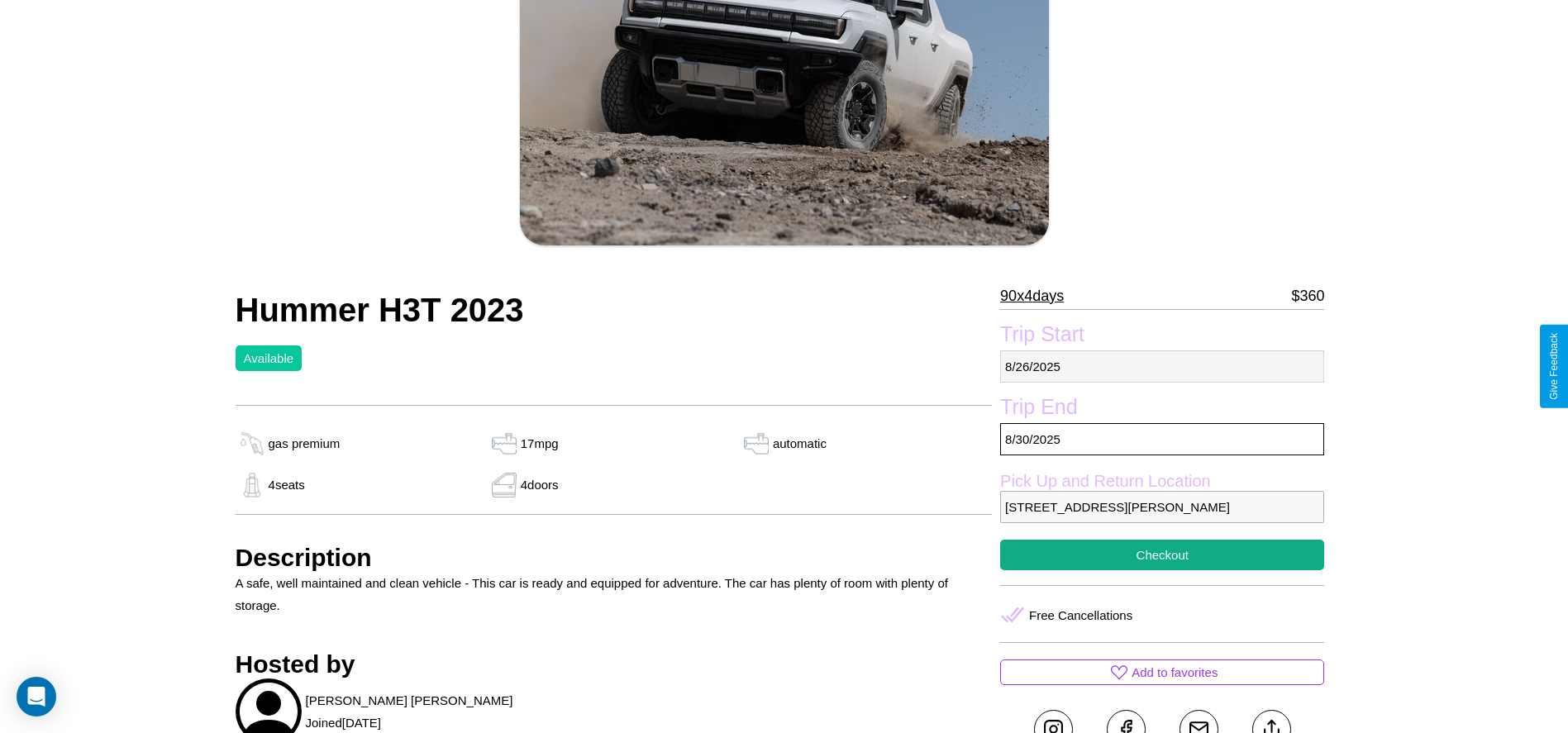
click at [1162, 366] on p "[DATE]" at bounding box center [1162, 367] width 324 height 32
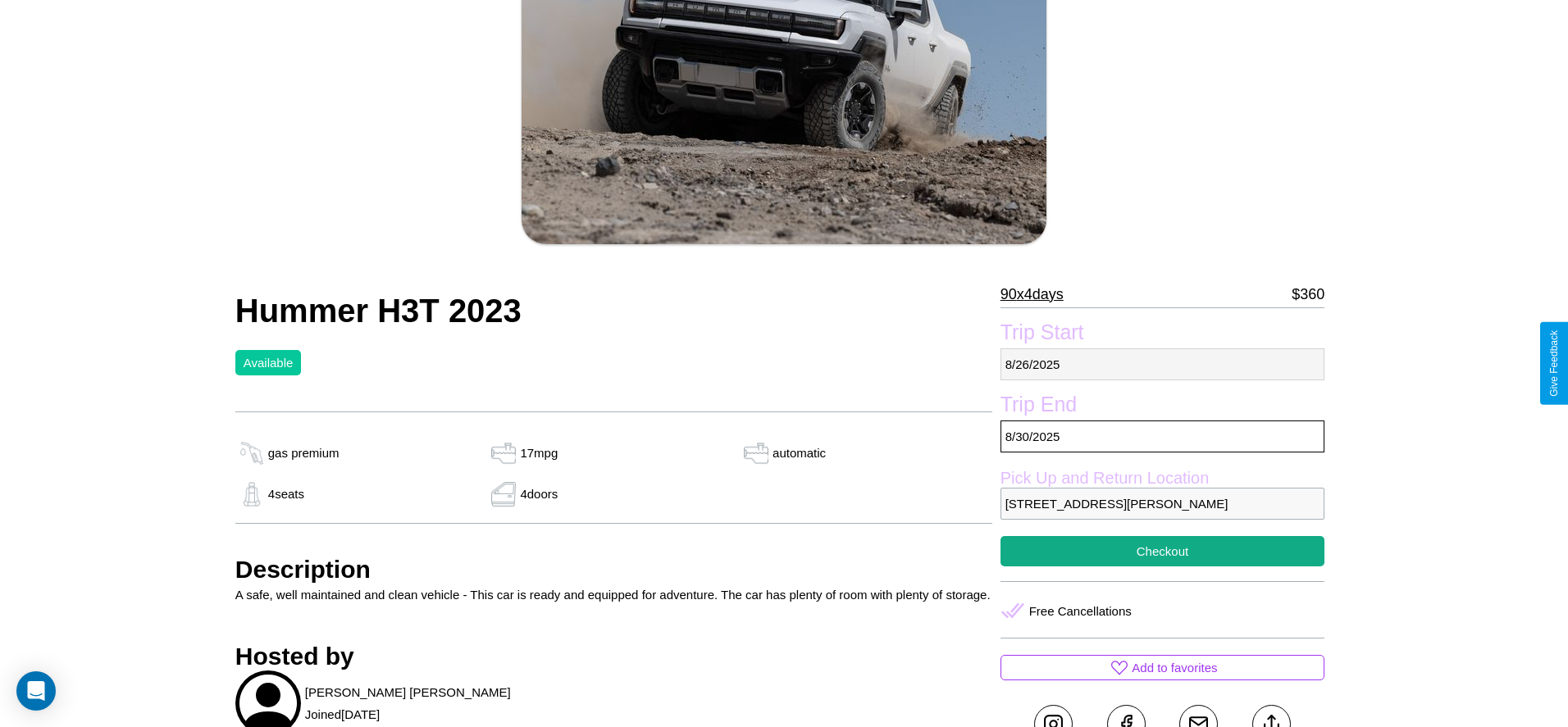
select select "*"
select select "****"
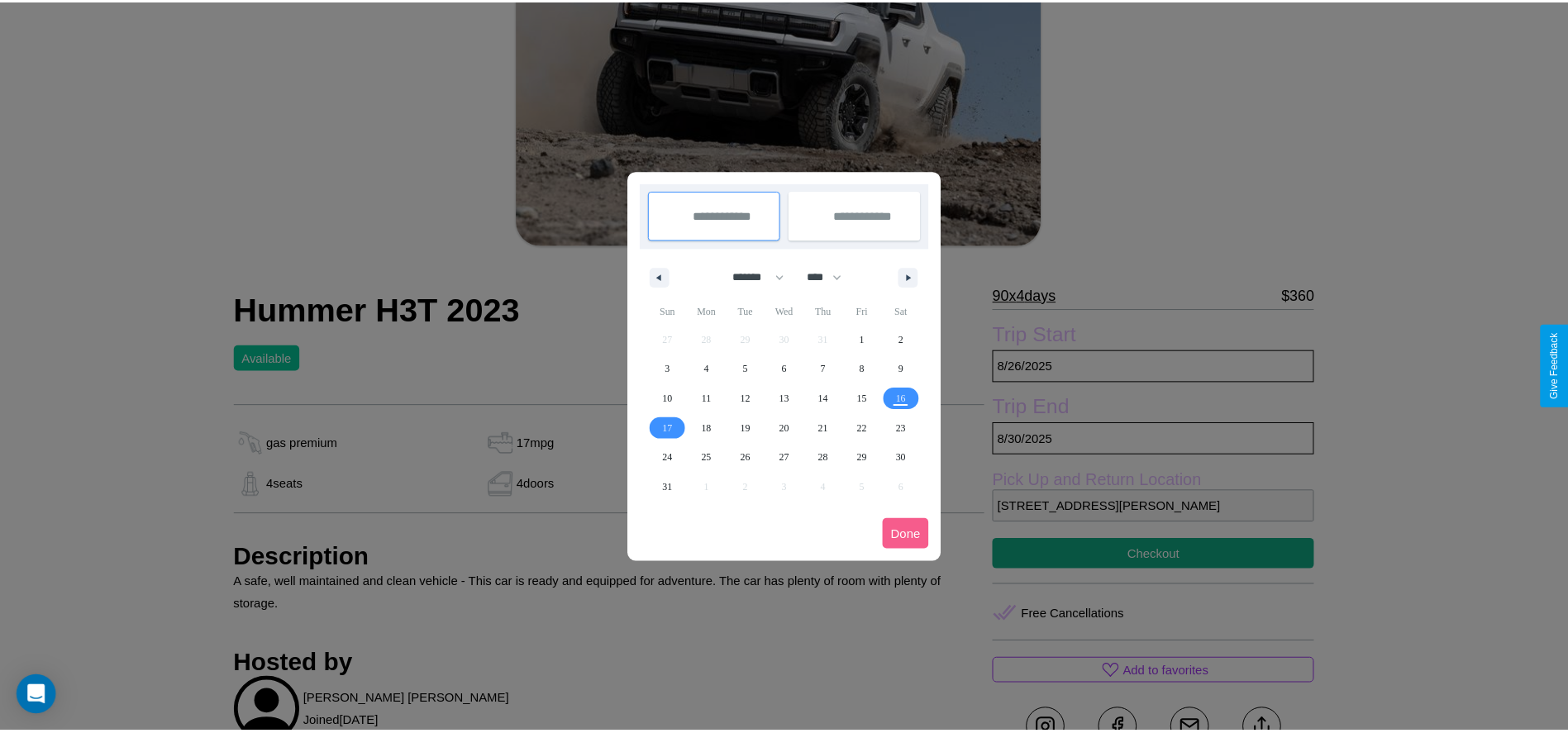
scroll to position [0, 0]
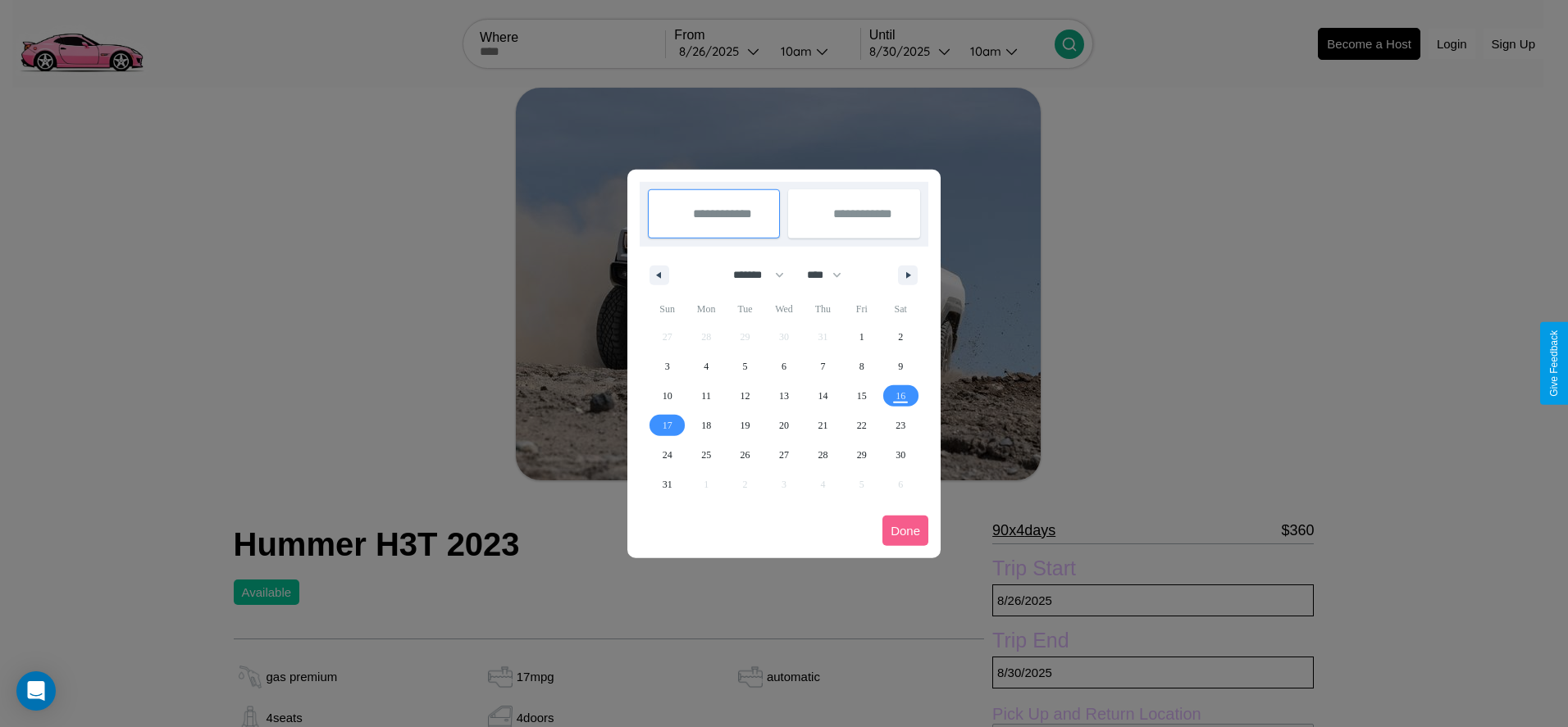
click at [720, 51] on div at bounding box center [784, 363] width 1568 height 727
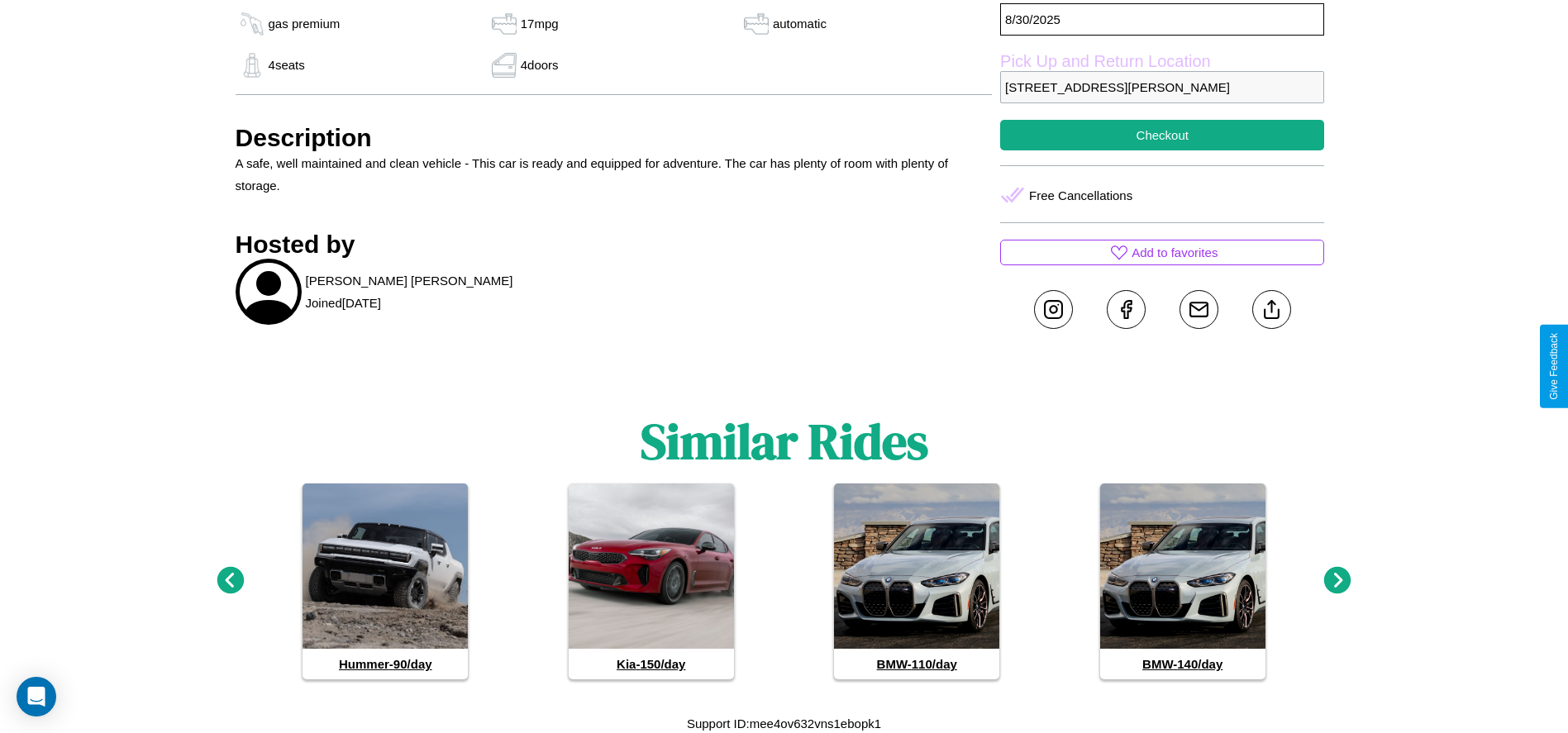
scroll to position [661, 0]
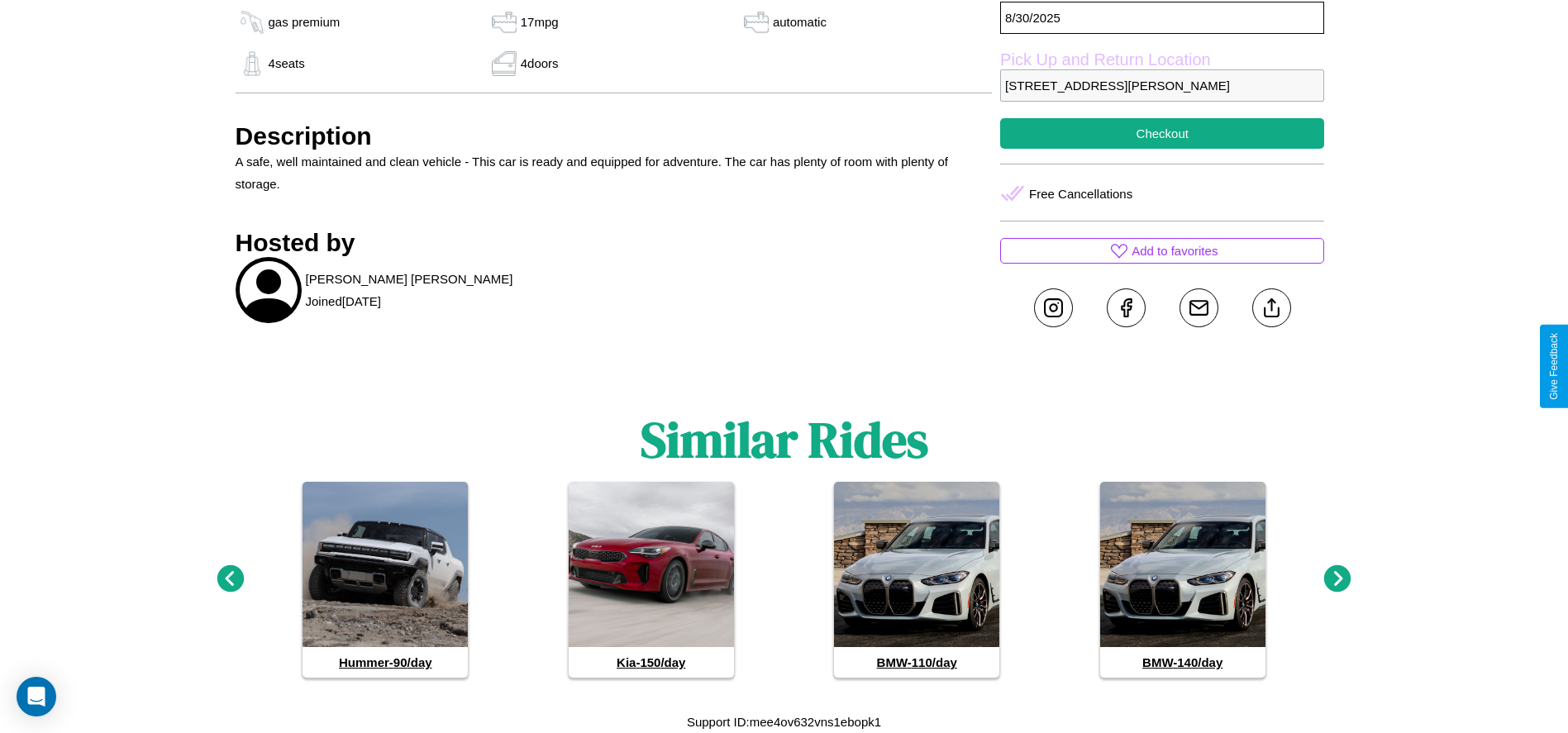
click at [1337, 580] on icon at bounding box center [1337, 579] width 27 height 27
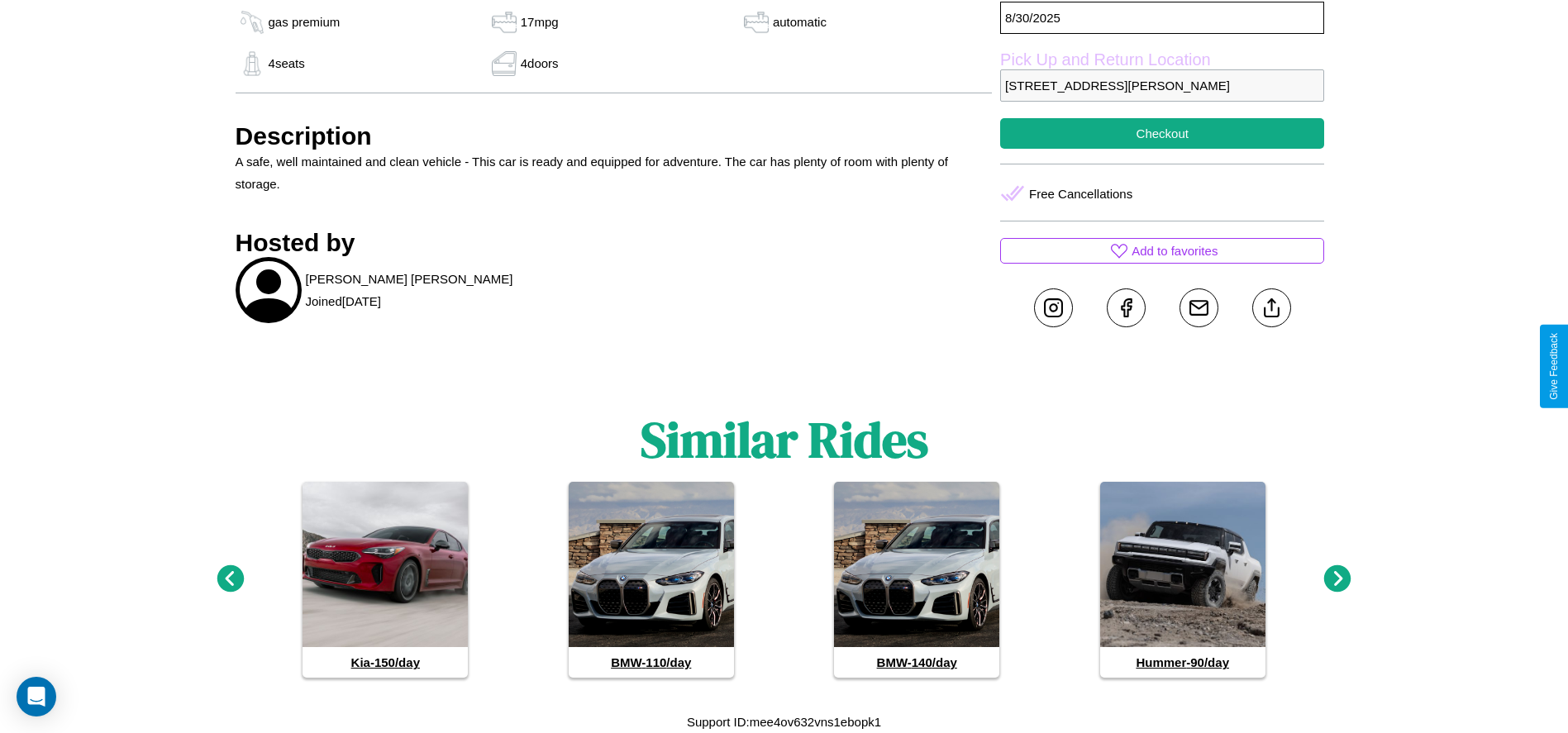
click at [1337, 580] on icon at bounding box center [1337, 579] width 27 height 27
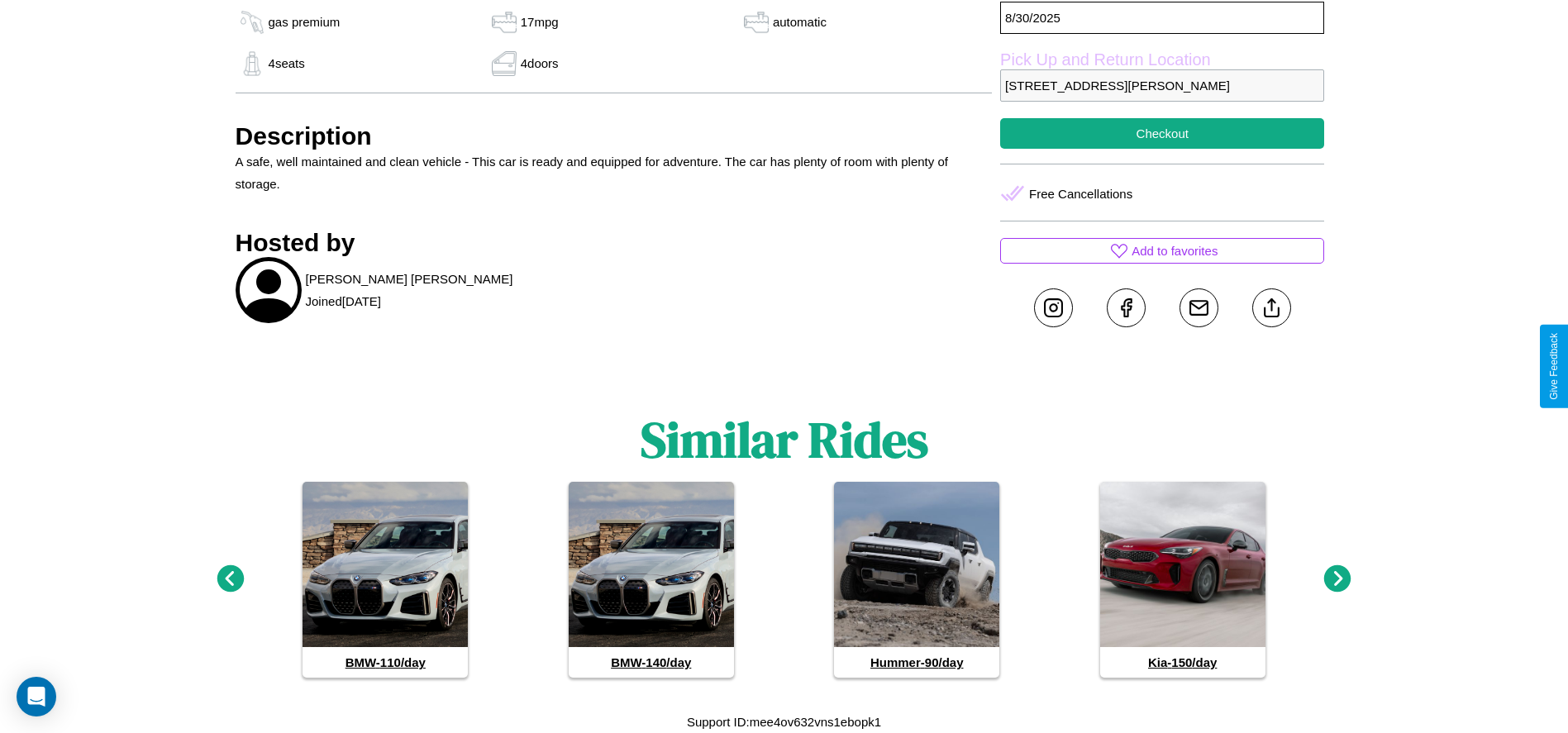
click at [230, 580] on icon at bounding box center [230, 579] width 27 height 27
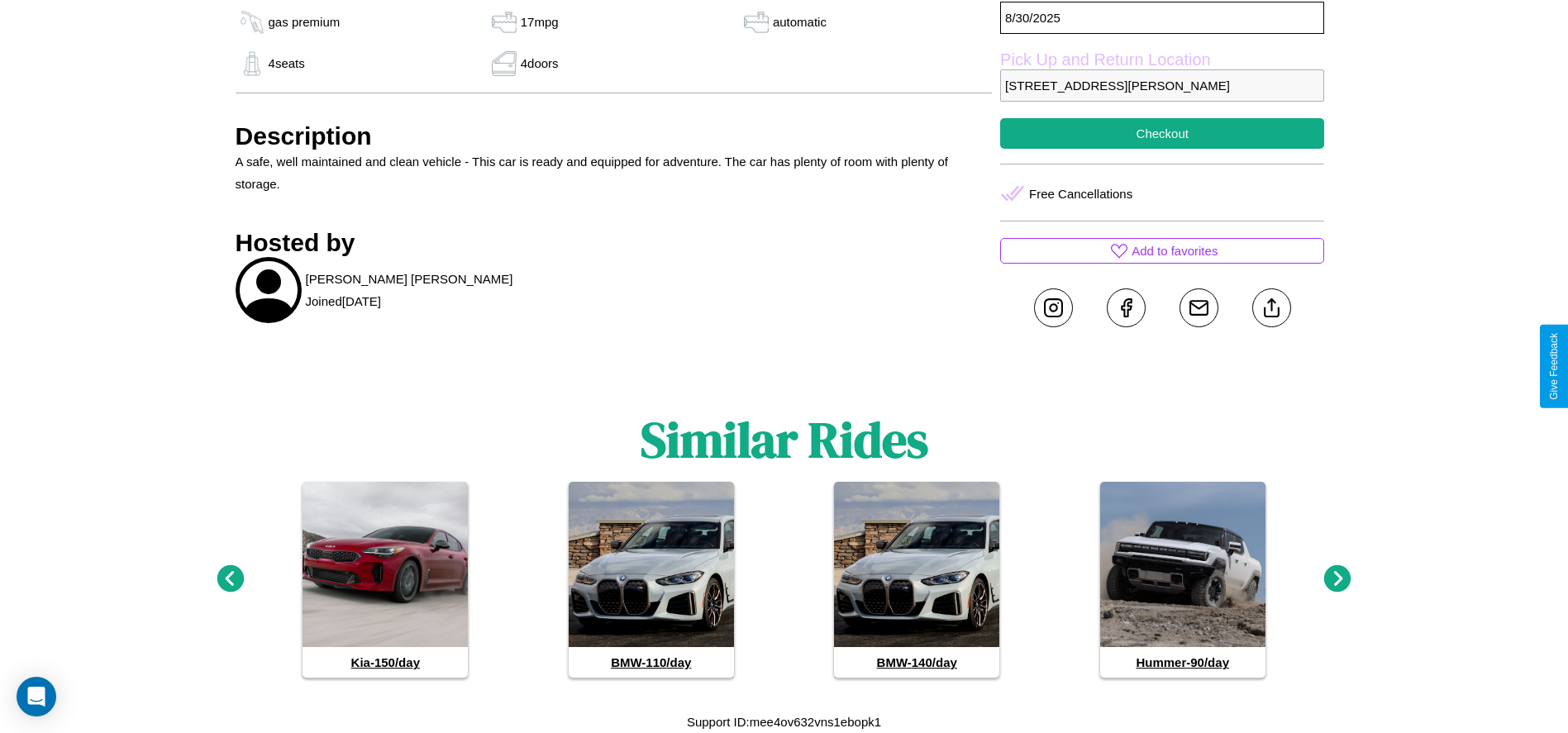
click at [1337, 580] on icon at bounding box center [1337, 579] width 27 height 27
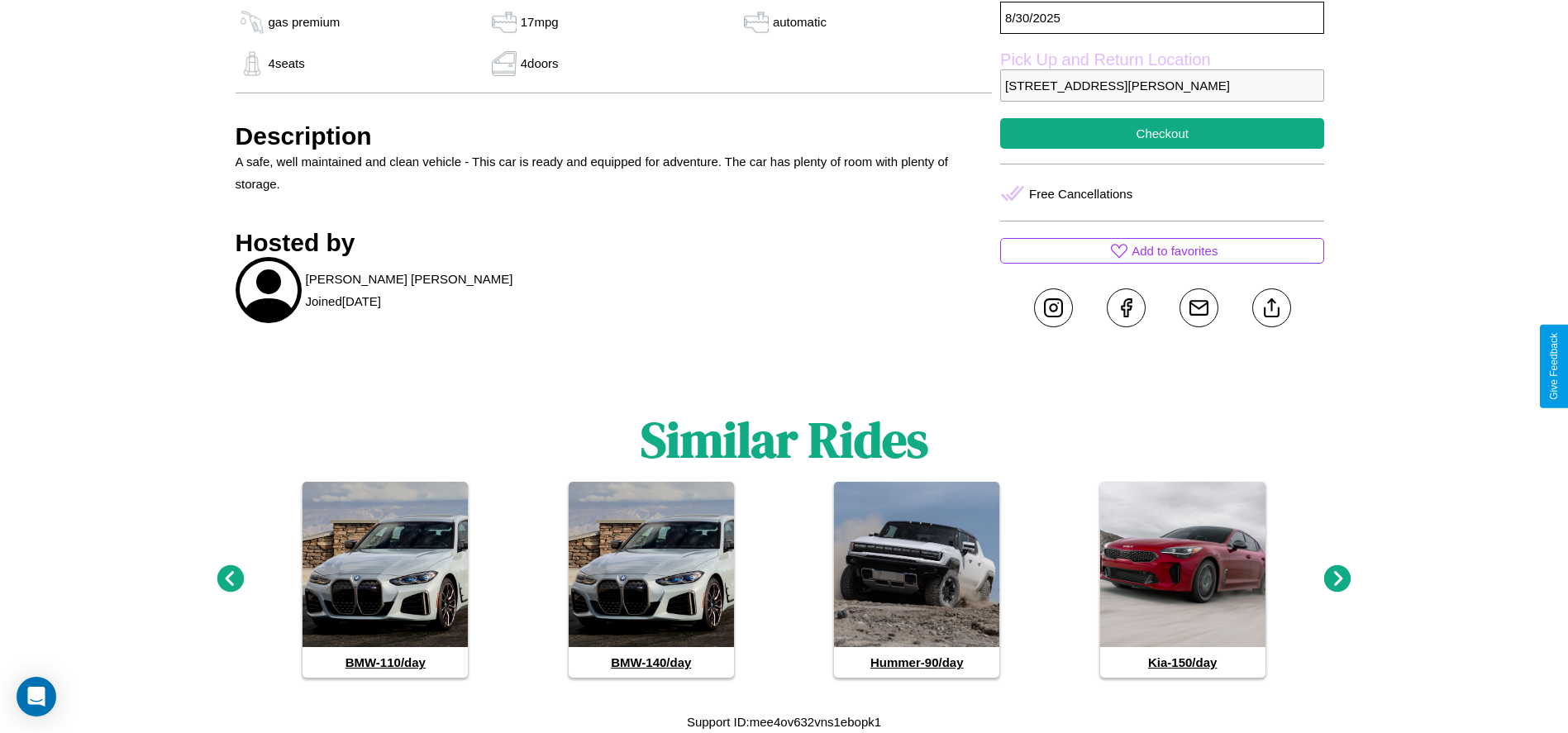
click at [1337, 580] on icon at bounding box center [1337, 579] width 27 height 27
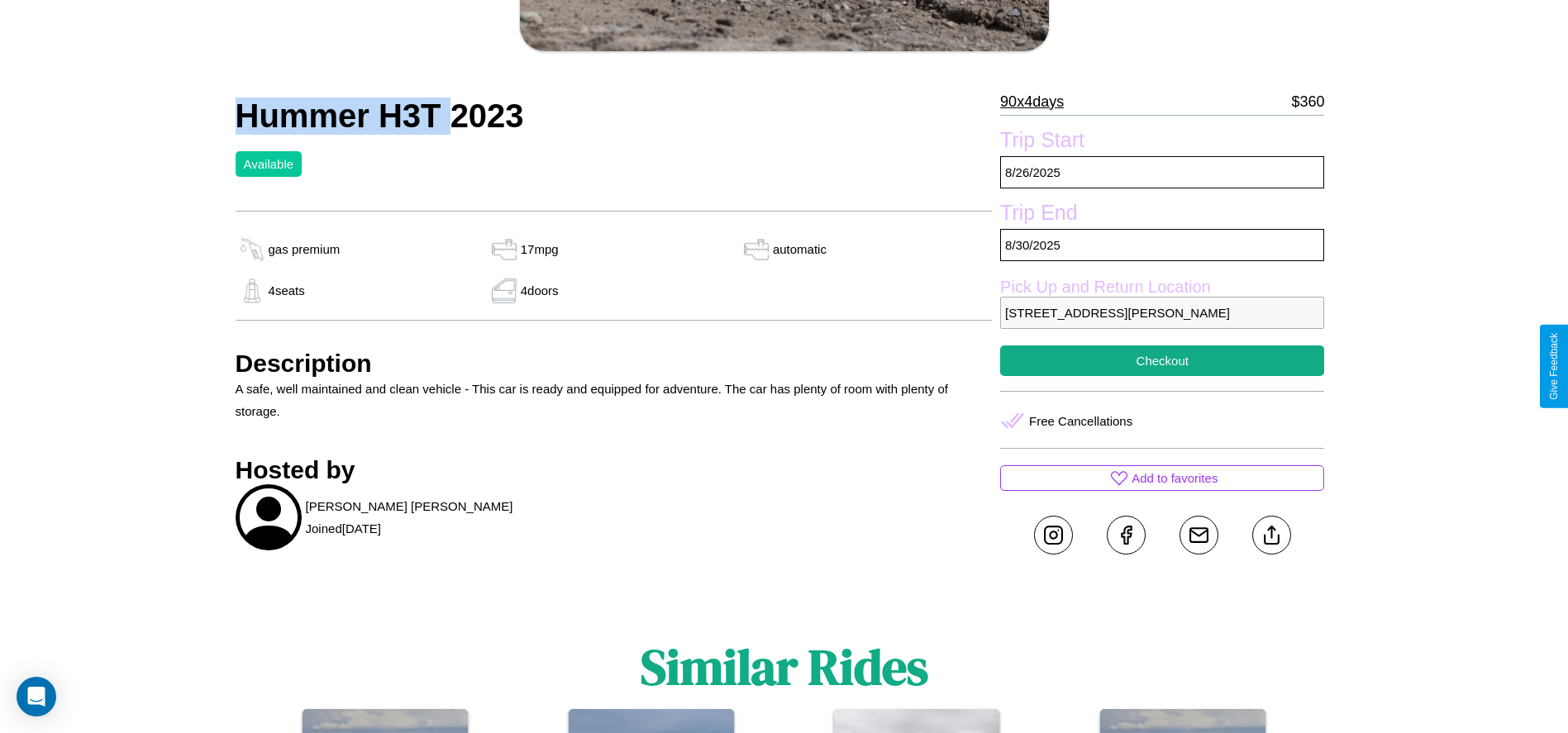
scroll to position [427, 0]
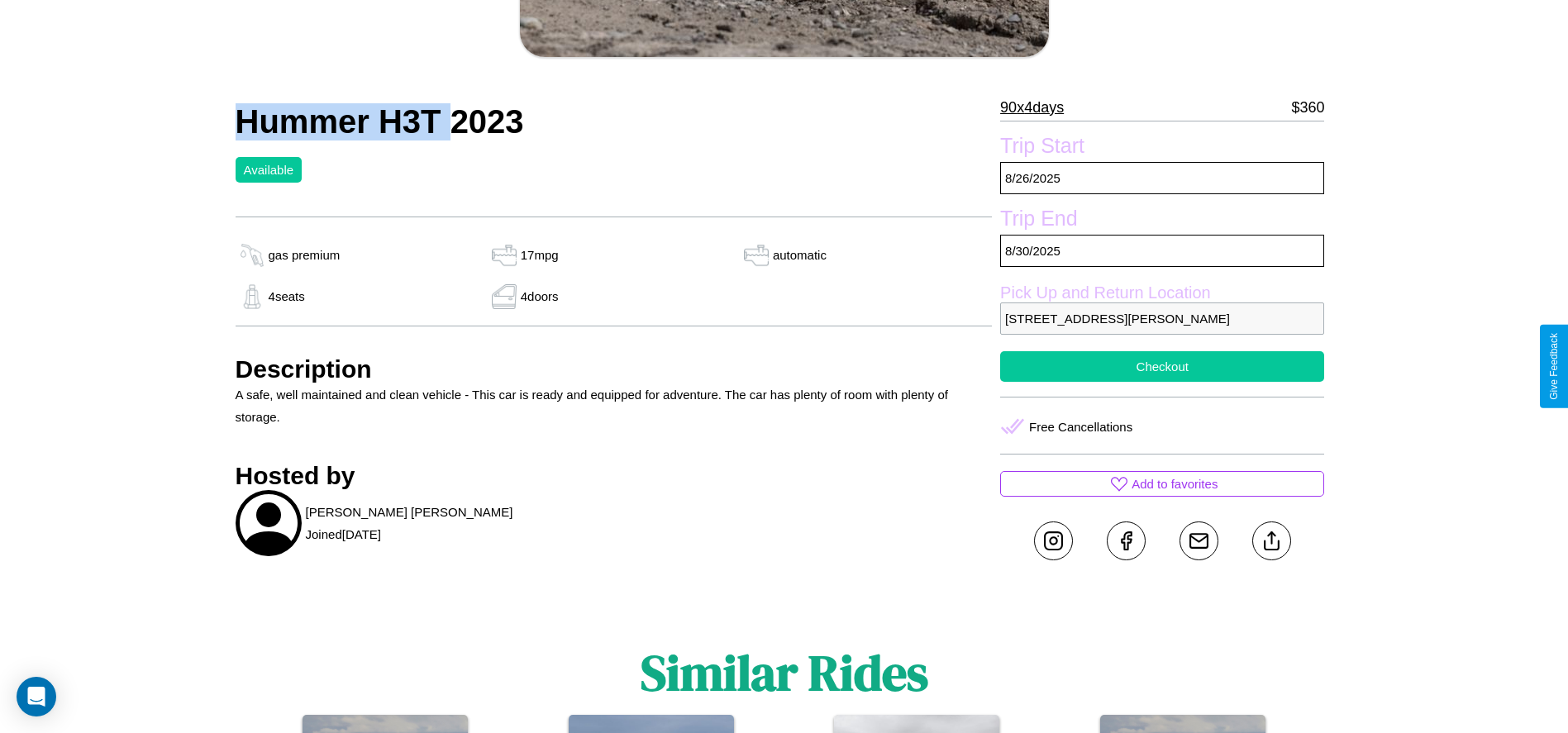
click at [1162, 366] on button "Checkout" at bounding box center [1162, 367] width 324 height 31
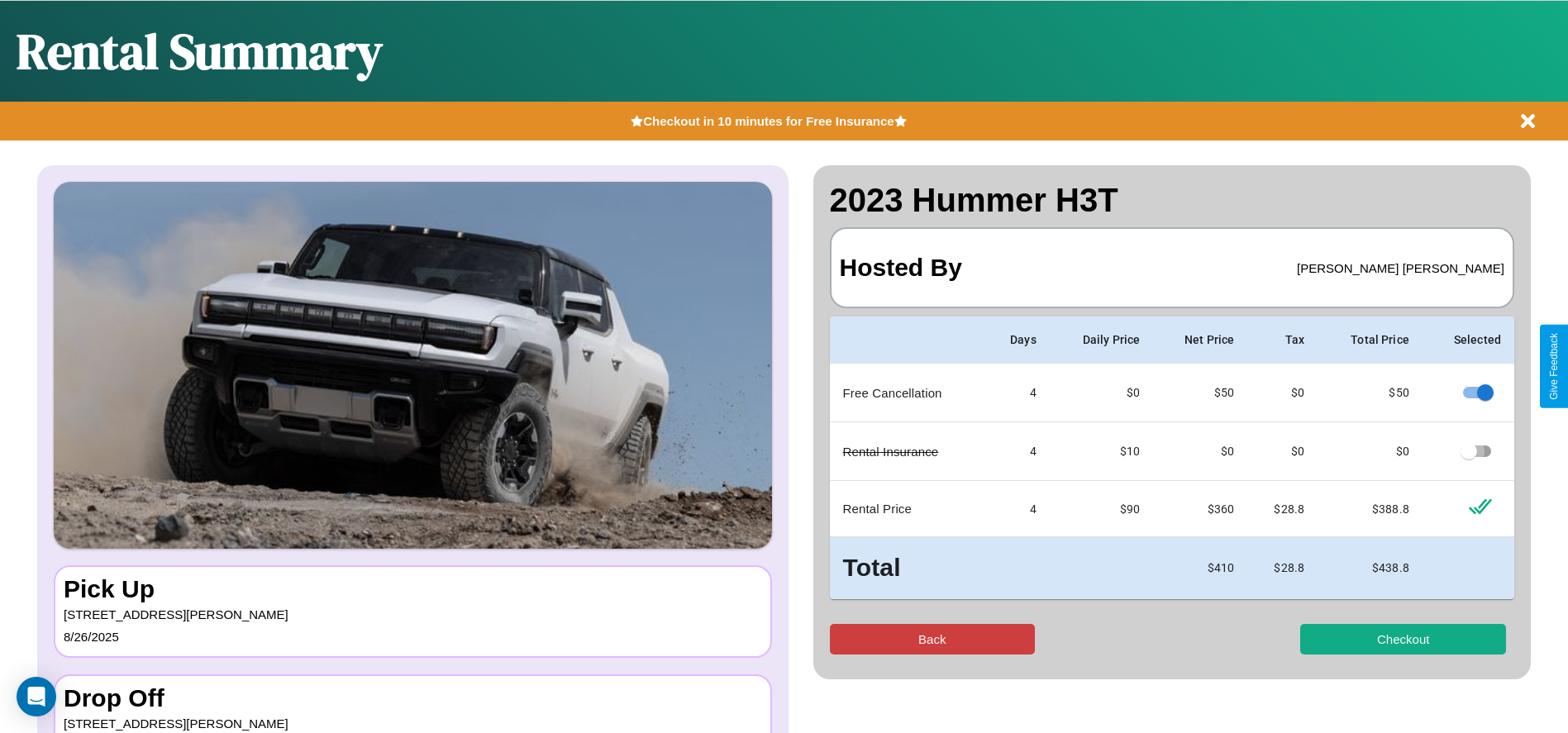
click at [931, 639] on button "Back" at bounding box center [933, 639] width 205 height 31
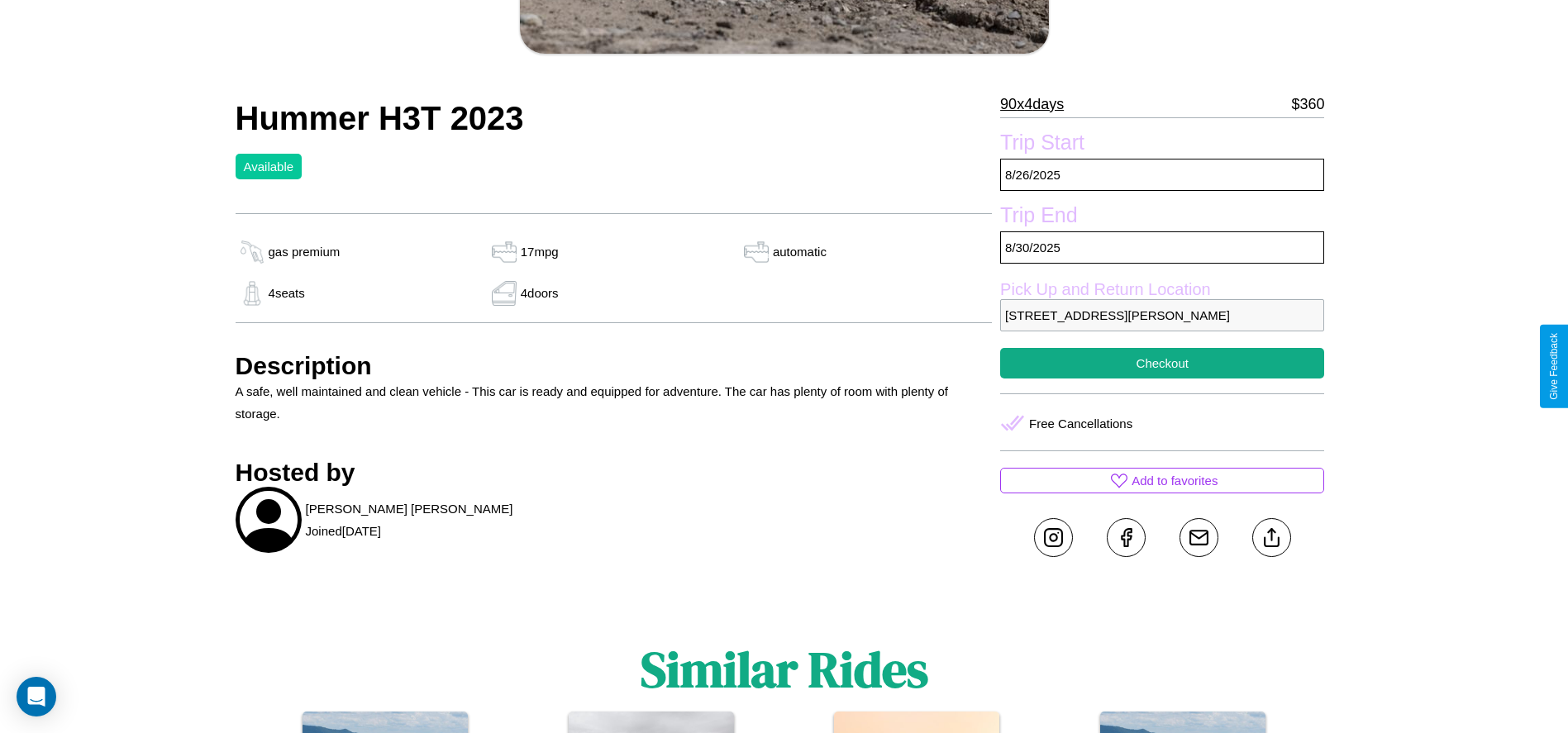
scroll to position [602, 0]
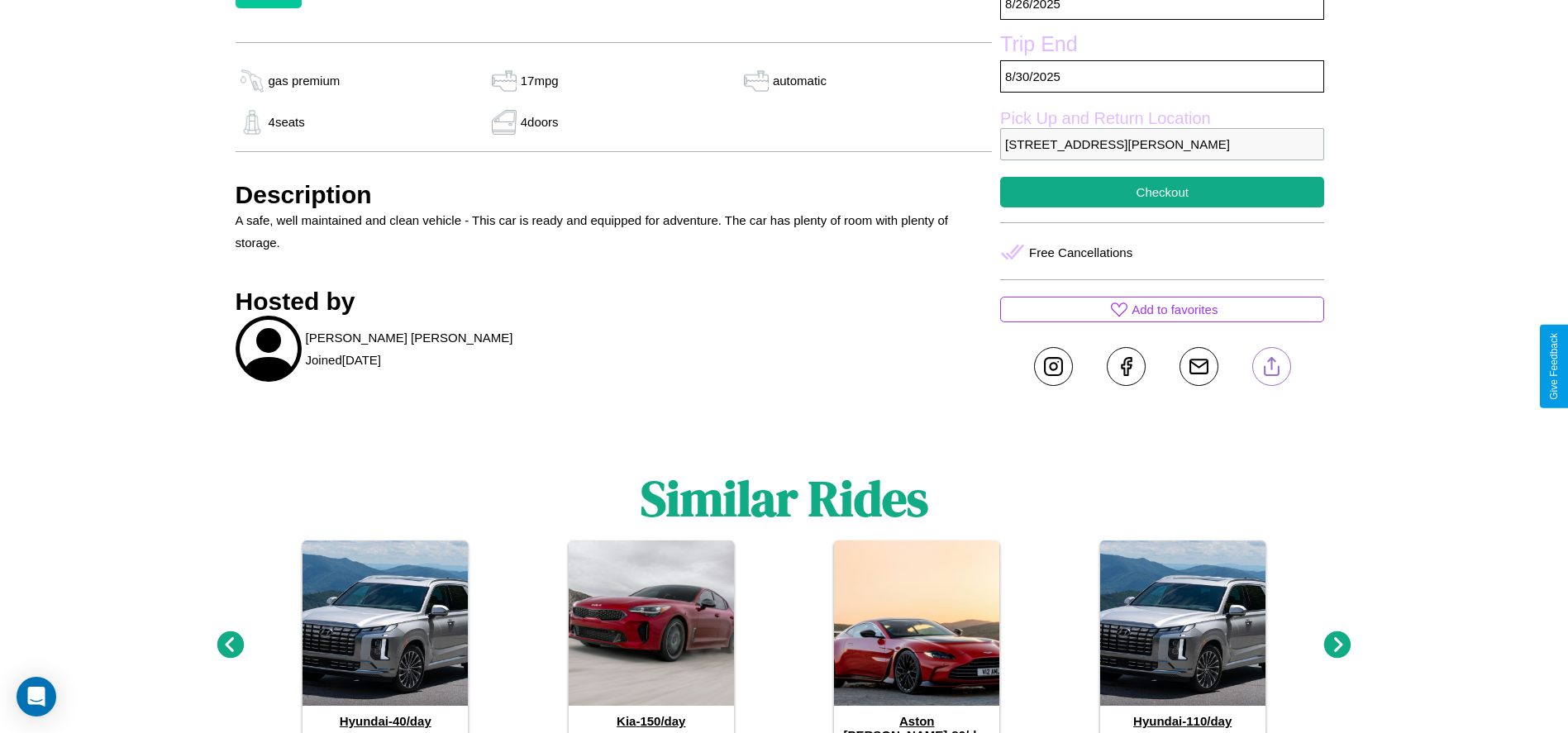
click at [1271, 366] on line at bounding box center [1271, 363] width 0 height 12
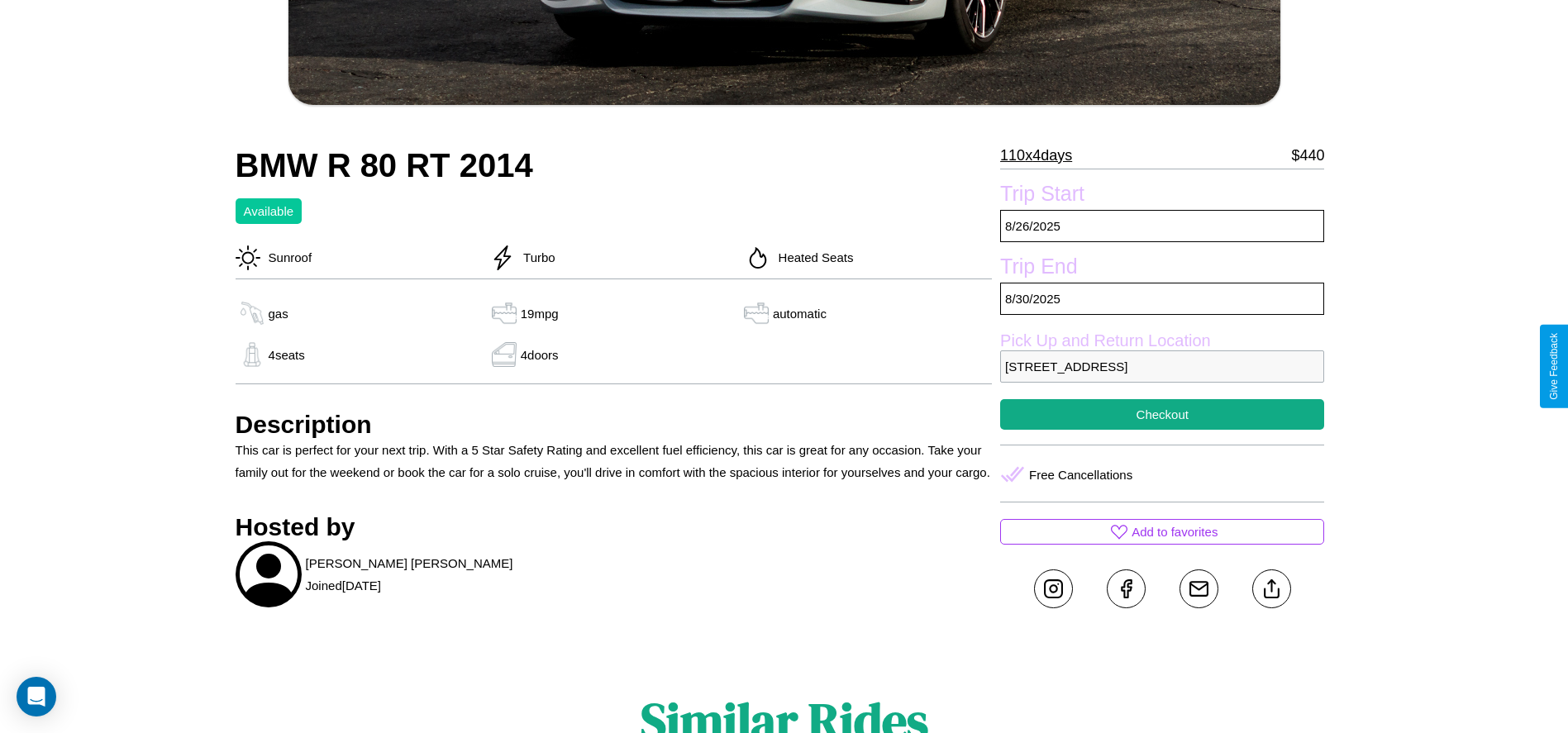
scroll to position [553, 0]
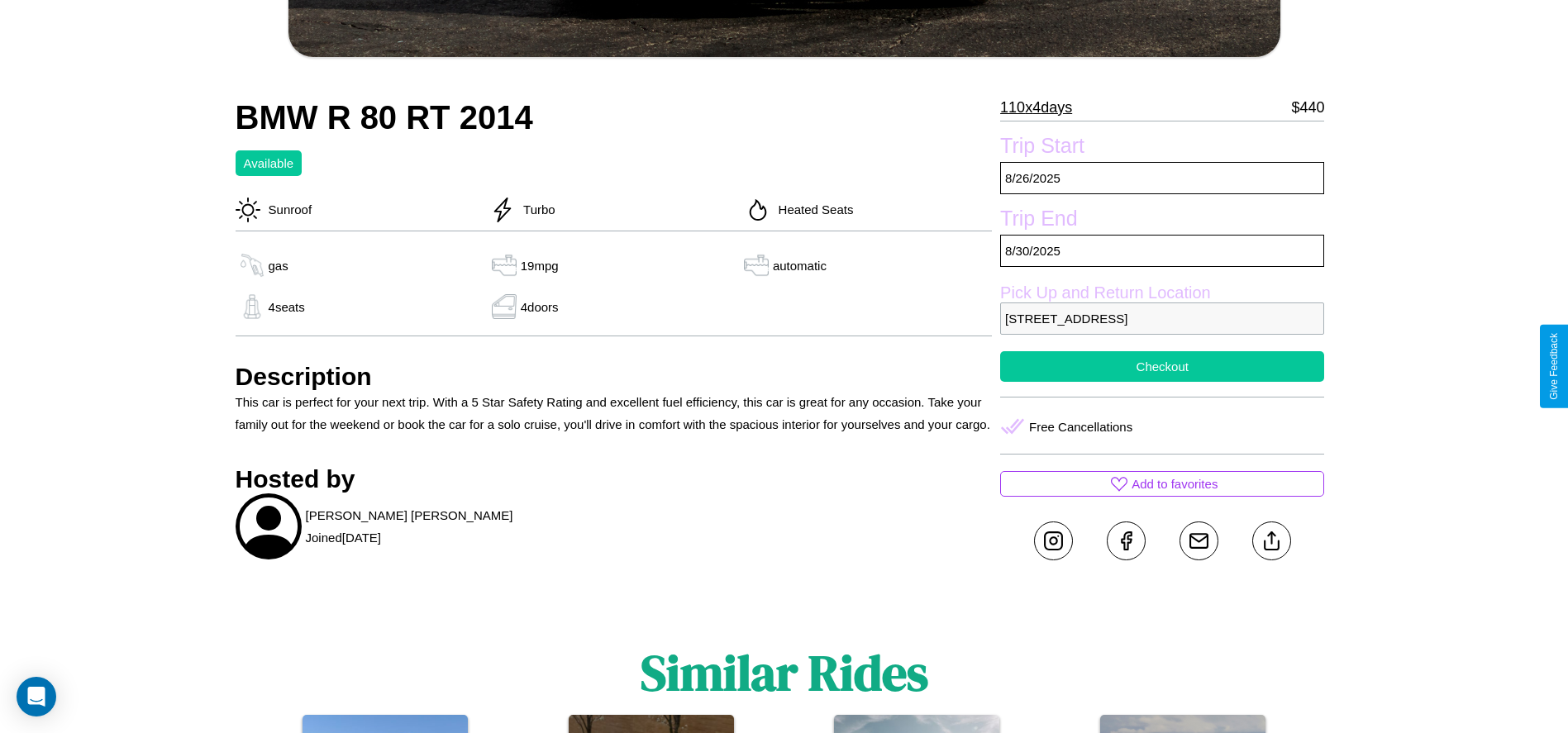
click at [1162, 366] on button "Checkout" at bounding box center [1162, 367] width 324 height 31
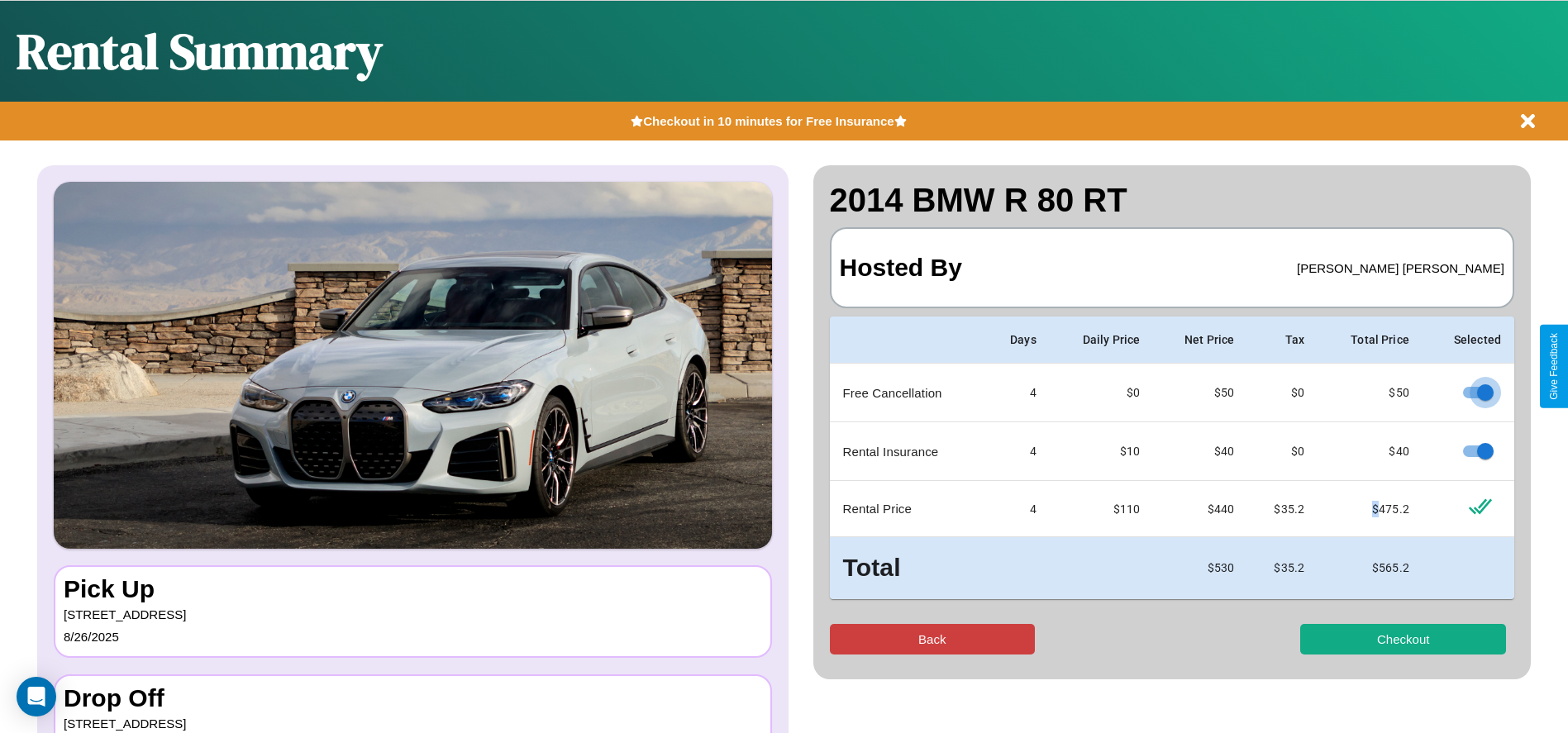
click at [931, 639] on button "Back" at bounding box center [933, 639] width 205 height 31
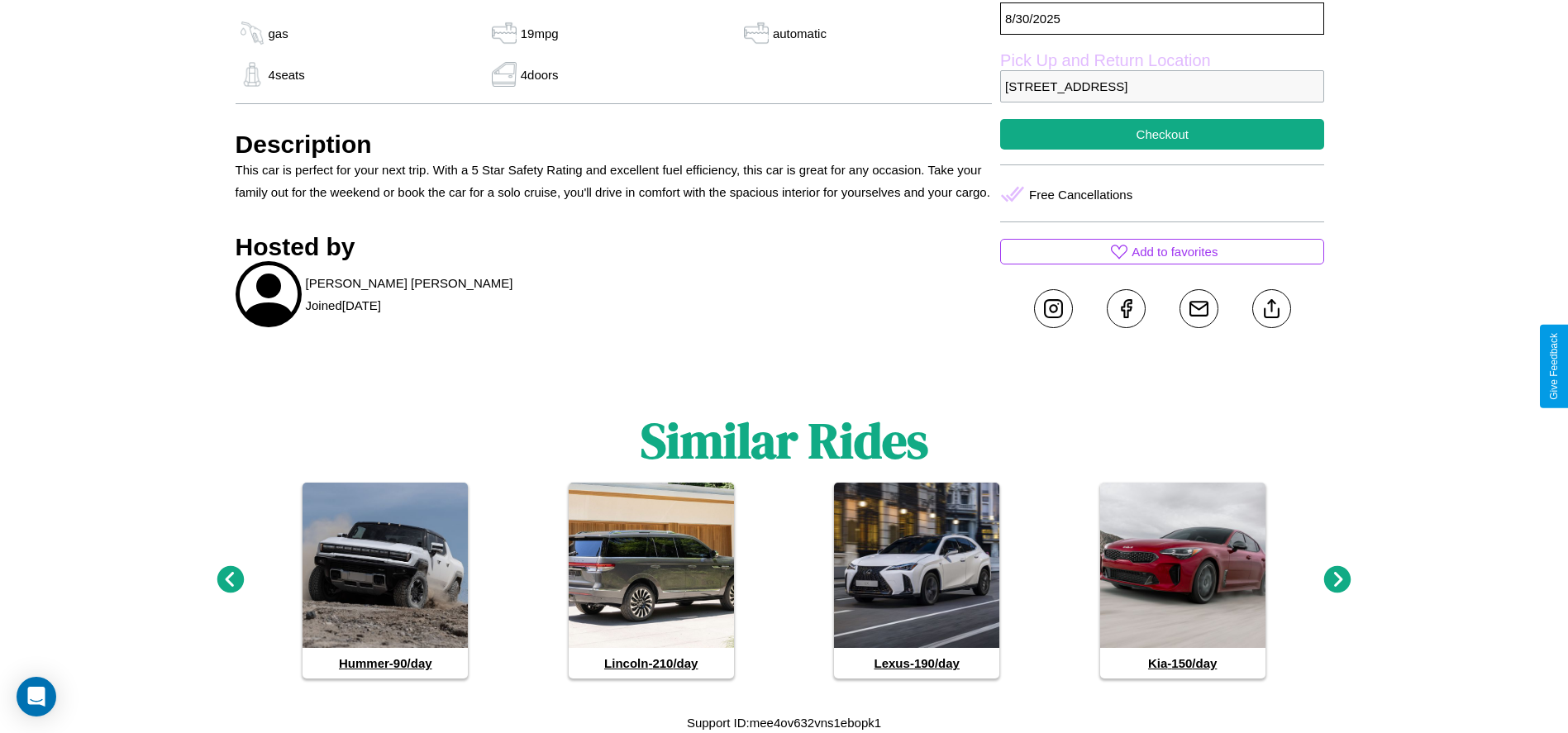
scroll to position [785, 0]
click at [1337, 580] on icon at bounding box center [1337, 579] width 27 height 27
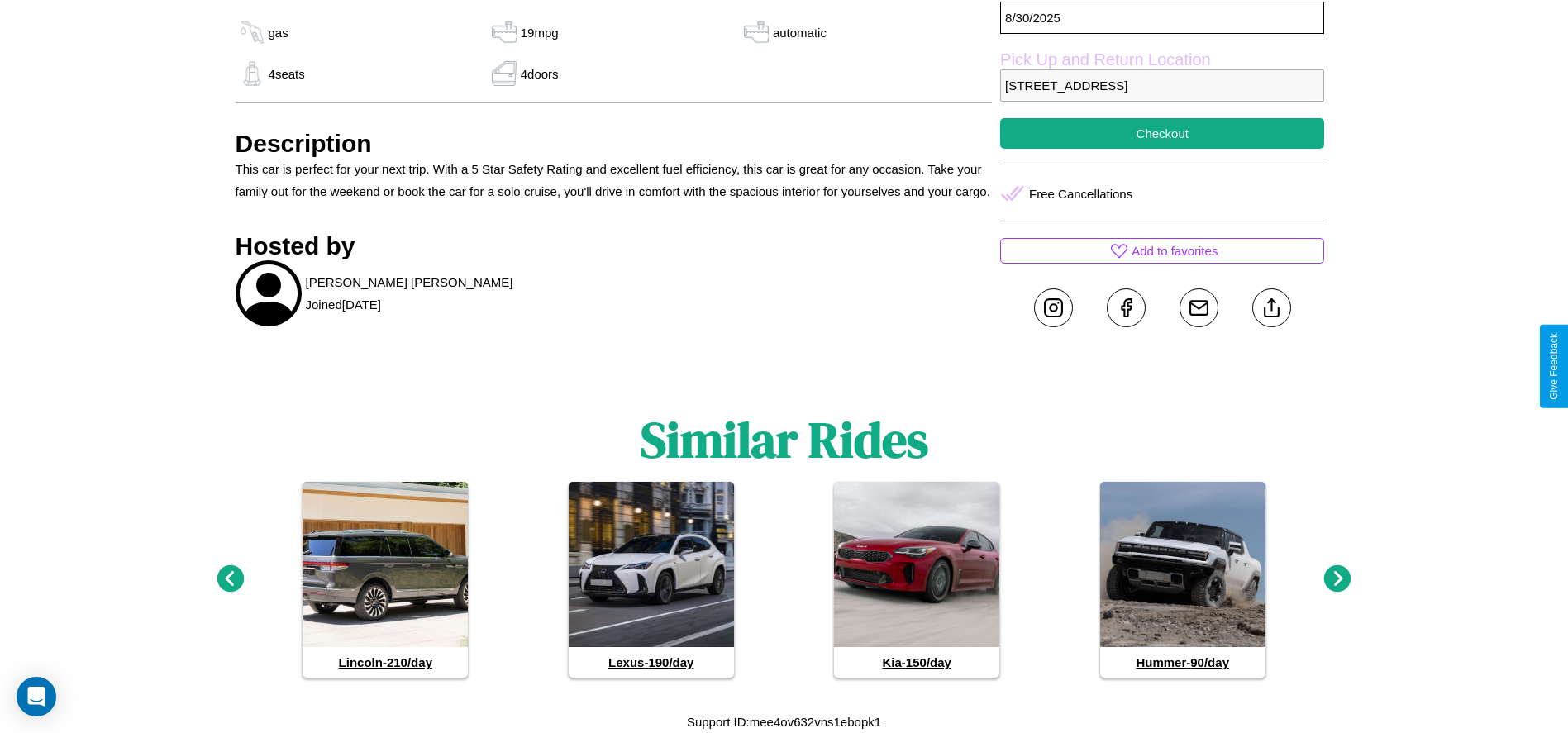
click at [1337, 580] on icon at bounding box center [1337, 579] width 27 height 27
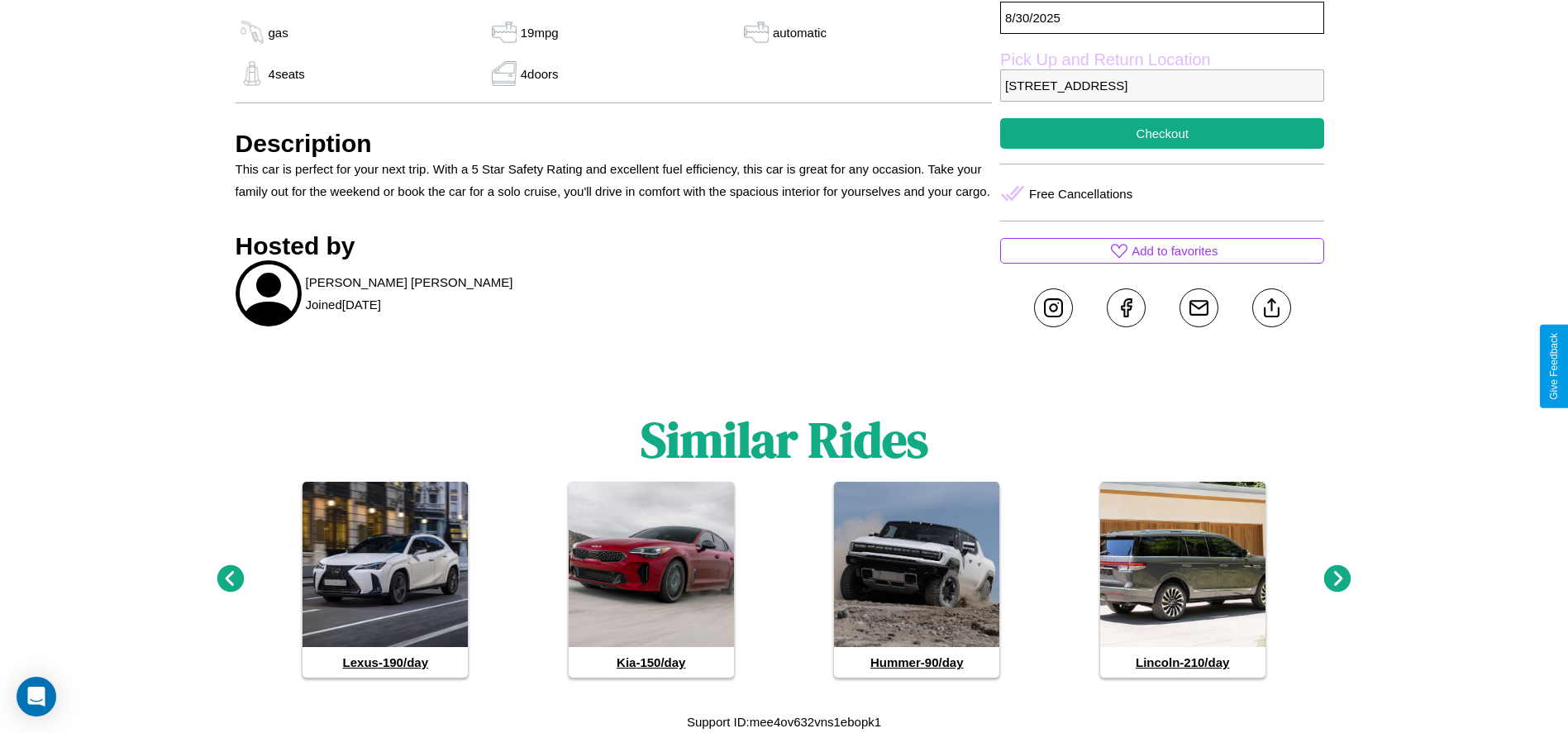
click at [1337, 580] on icon at bounding box center [1337, 579] width 27 height 27
